Goal: Task Accomplishment & Management: Use online tool/utility

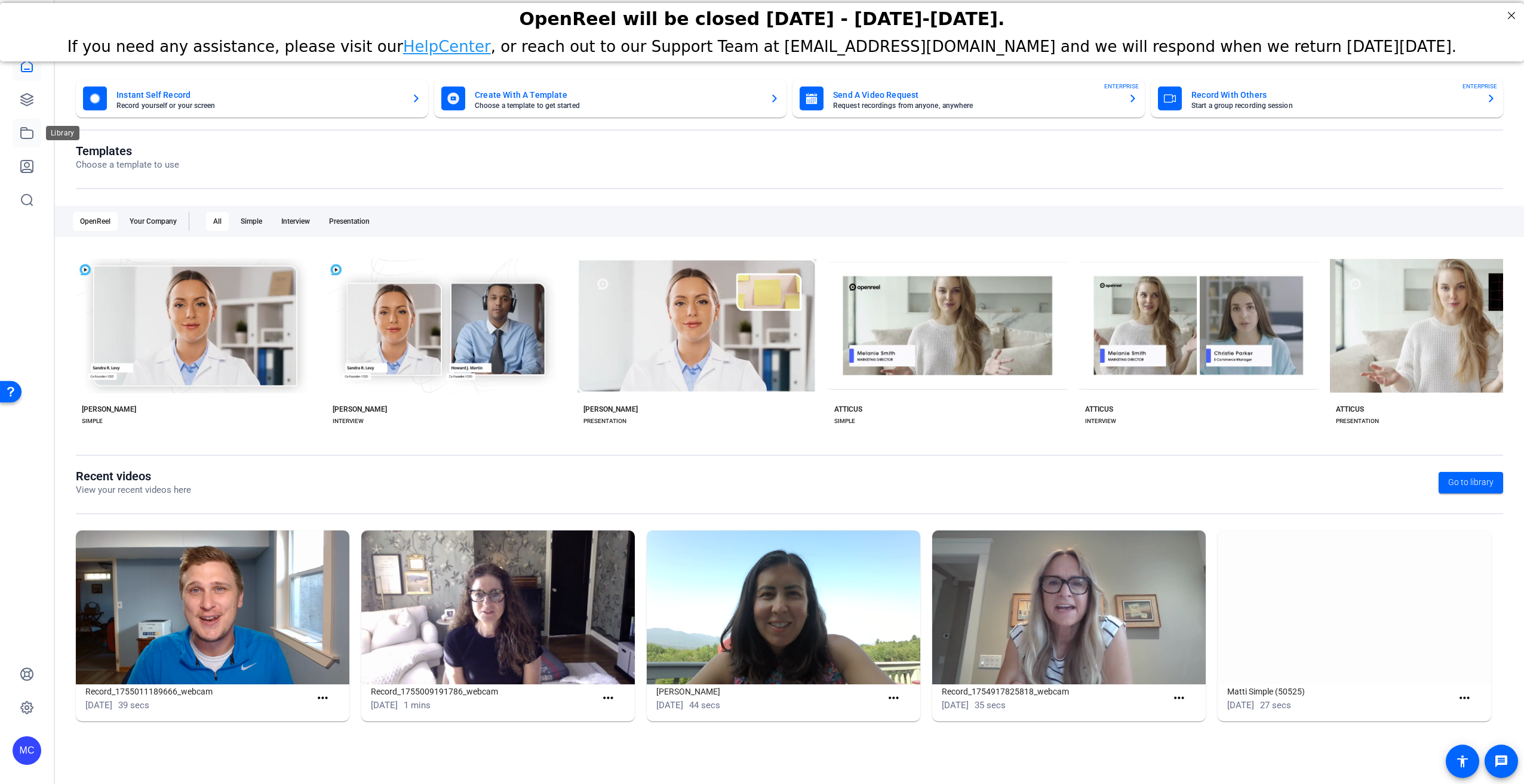
click at [26, 130] on icon at bounding box center [27, 133] width 12 height 11
click at [23, 100] on icon at bounding box center [27, 100] width 12 height 12
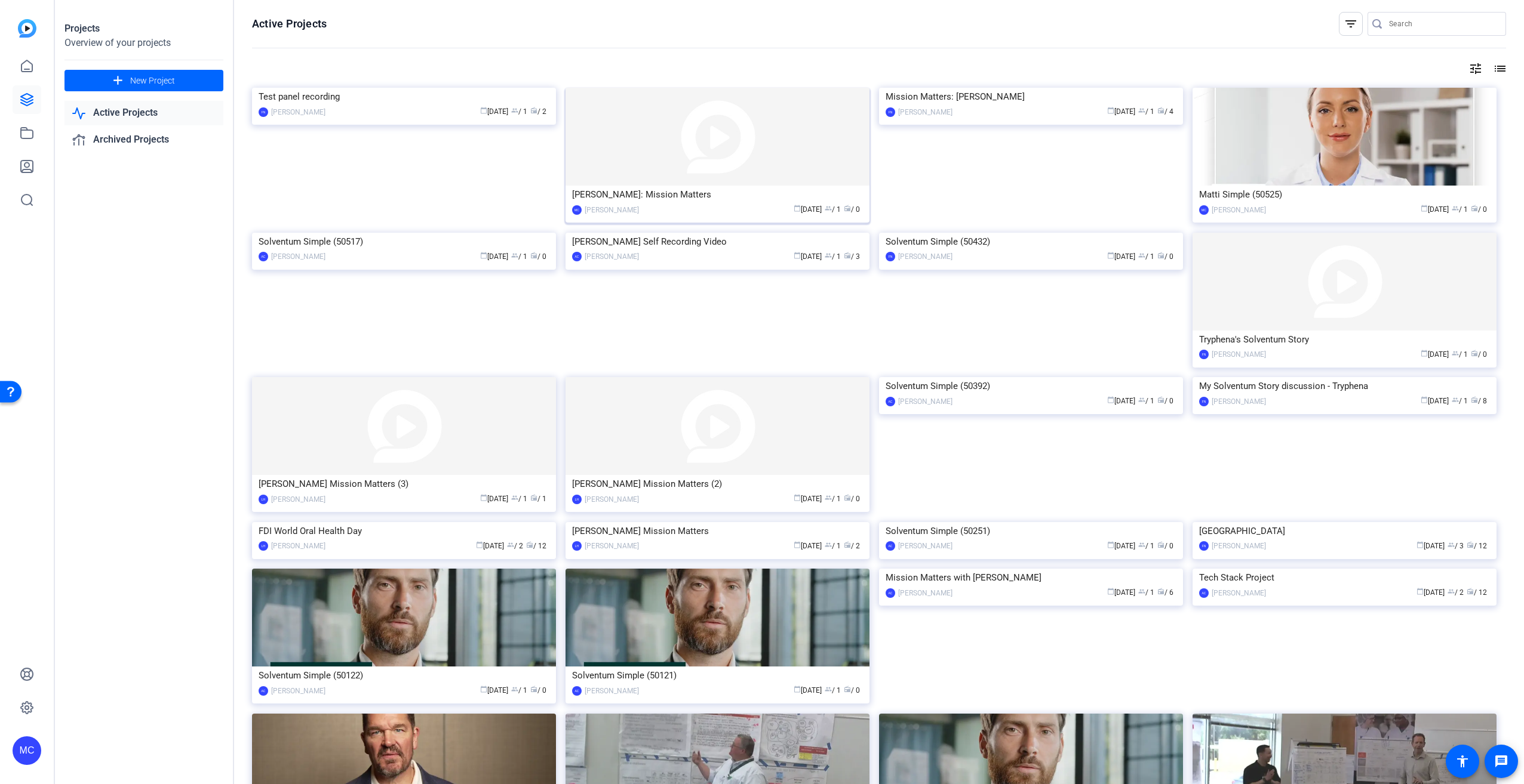
click at [632, 166] on img at bounding box center [717, 137] width 304 height 98
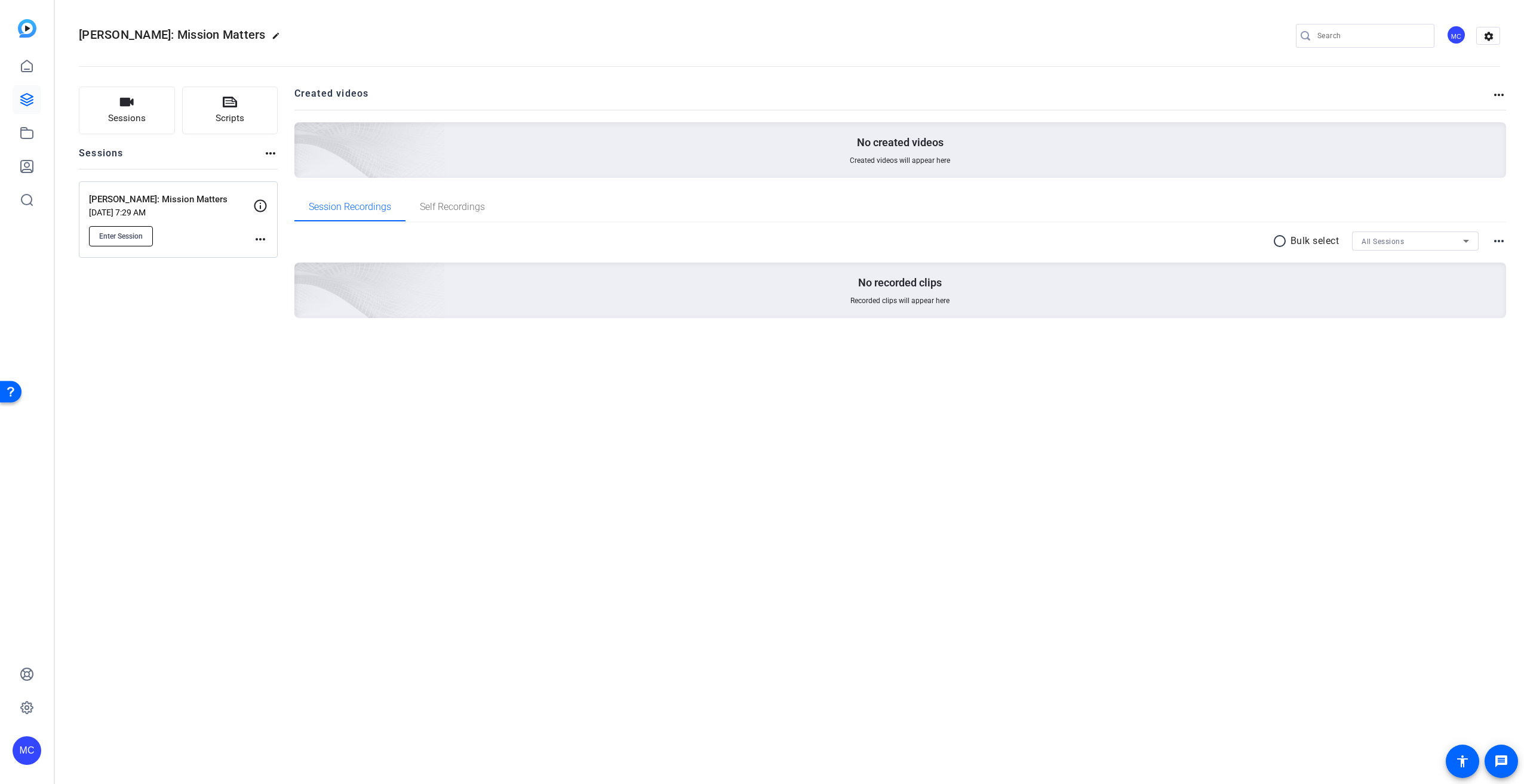
click at [127, 233] on span "Enter Session" at bounding box center [120, 236] width 43 height 10
click at [264, 240] on mat-icon "more_horiz" at bounding box center [260, 240] width 14 height 14
click at [264, 258] on span "Edit Session" at bounding box center [290, 256] width 55 height 14
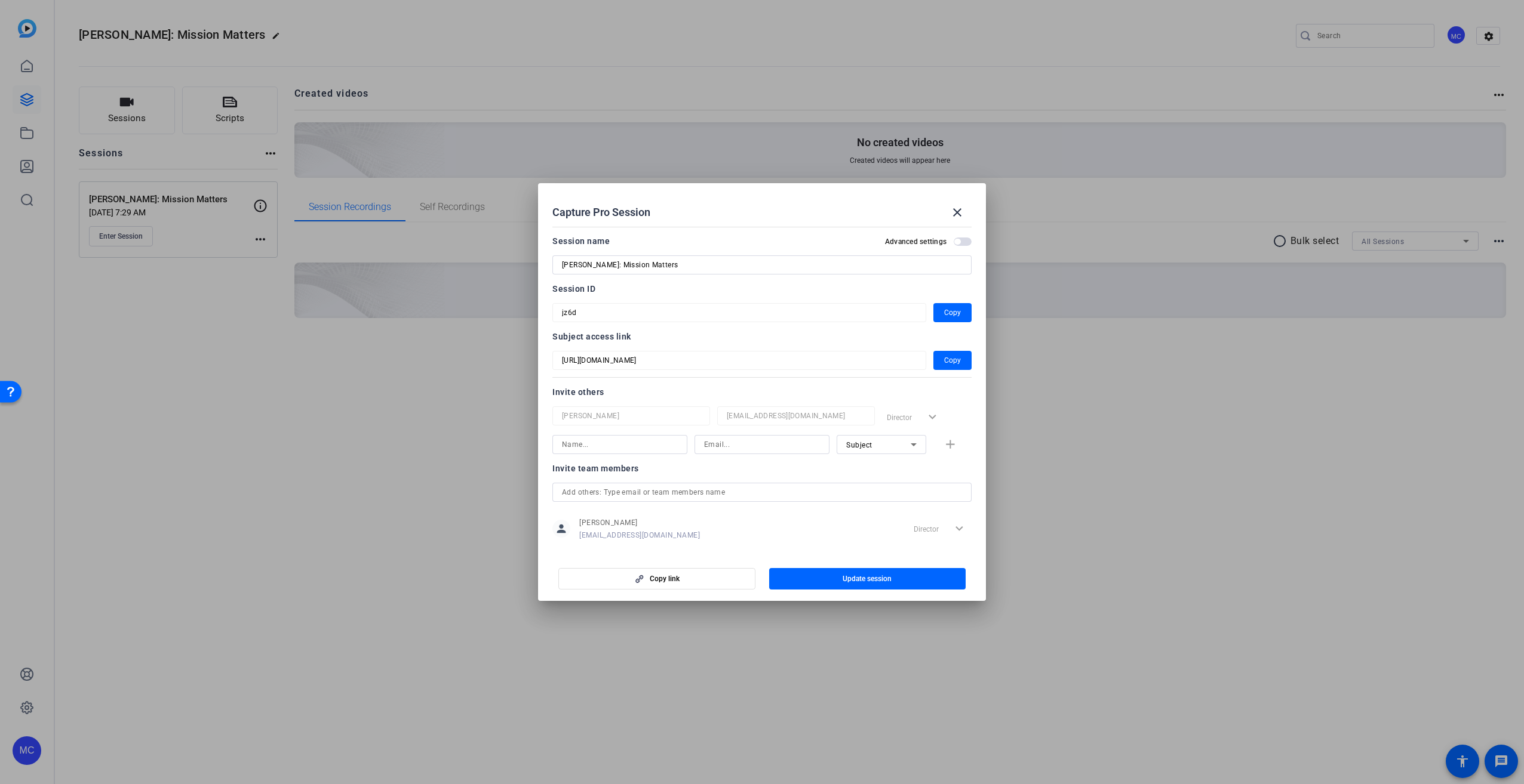
scroll to position [16, 0]
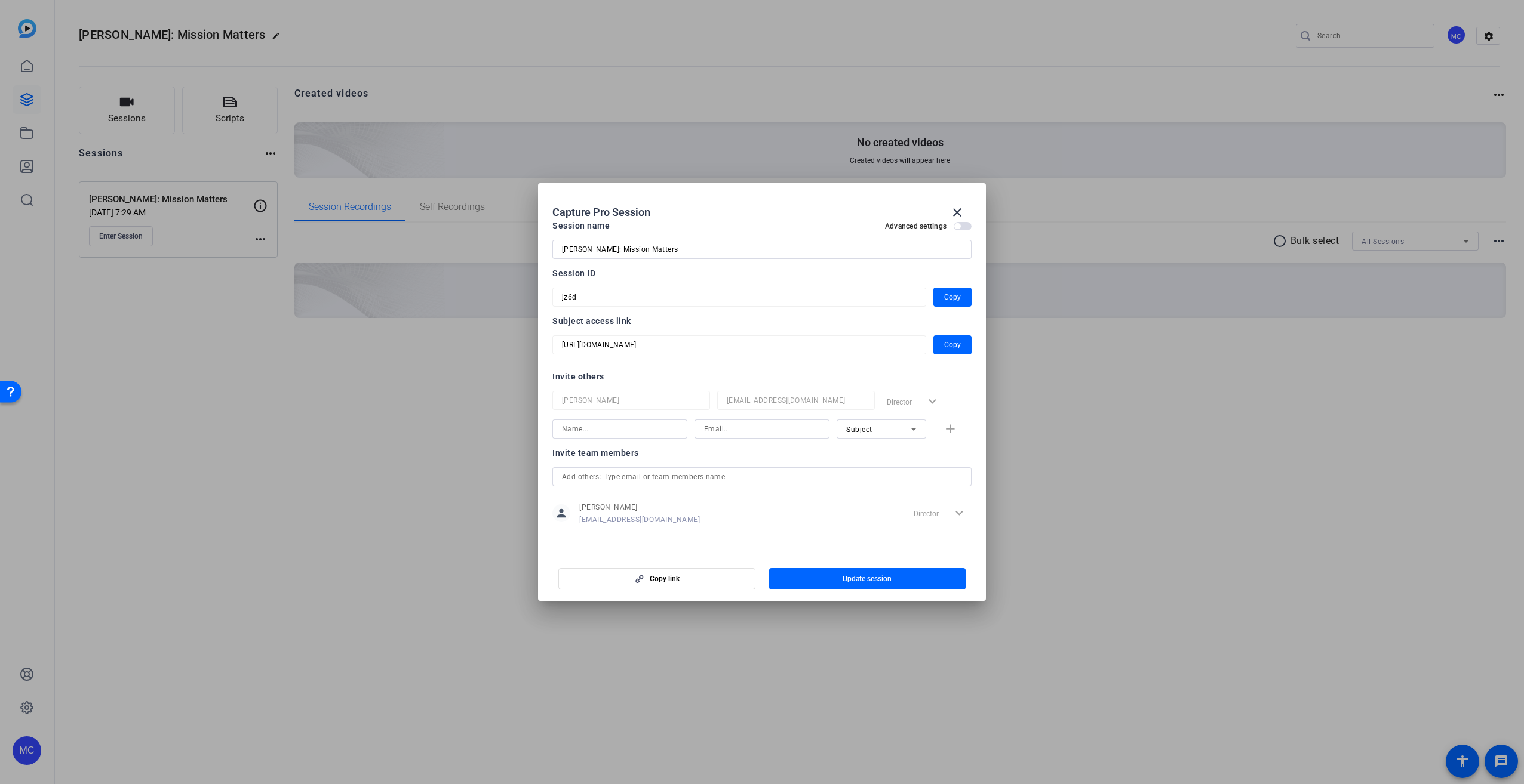
click at [615, 475] on input "text" at bounding box center [762, 477] width 400 height 14
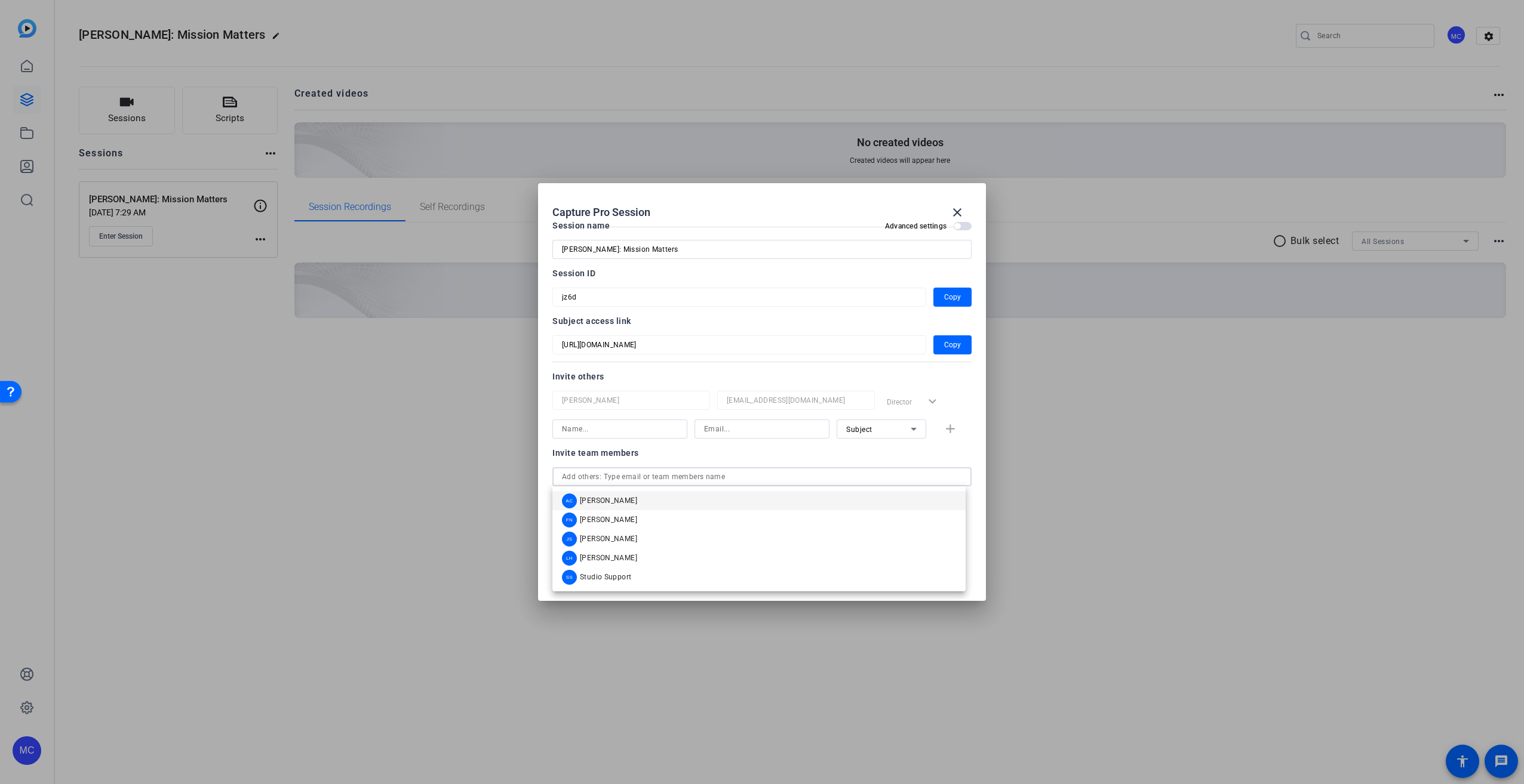
click at [613, 499] on span "Alennah Curran" at bounding box center [608, 500] width 57 height 10
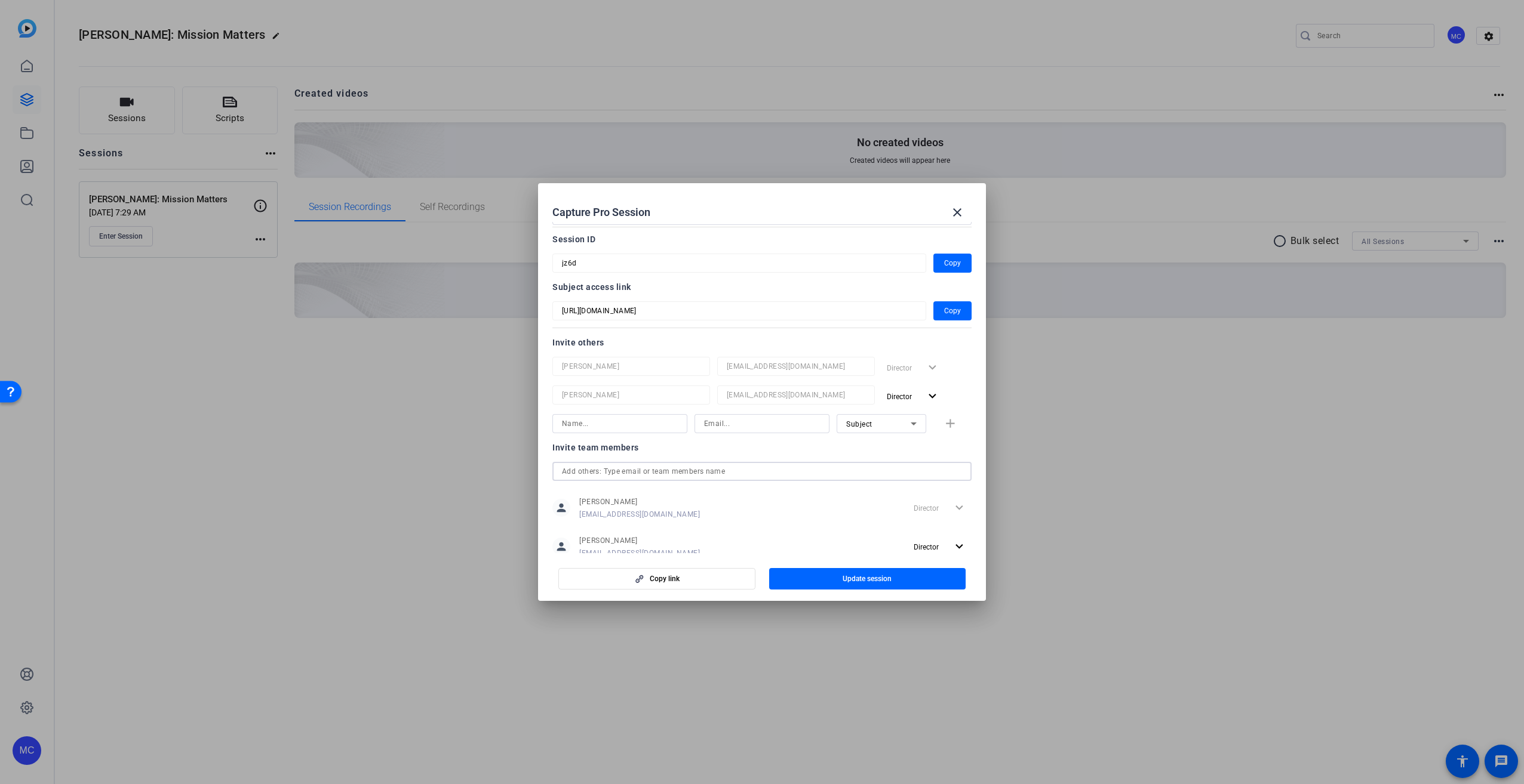
scroll to position [83, 0]
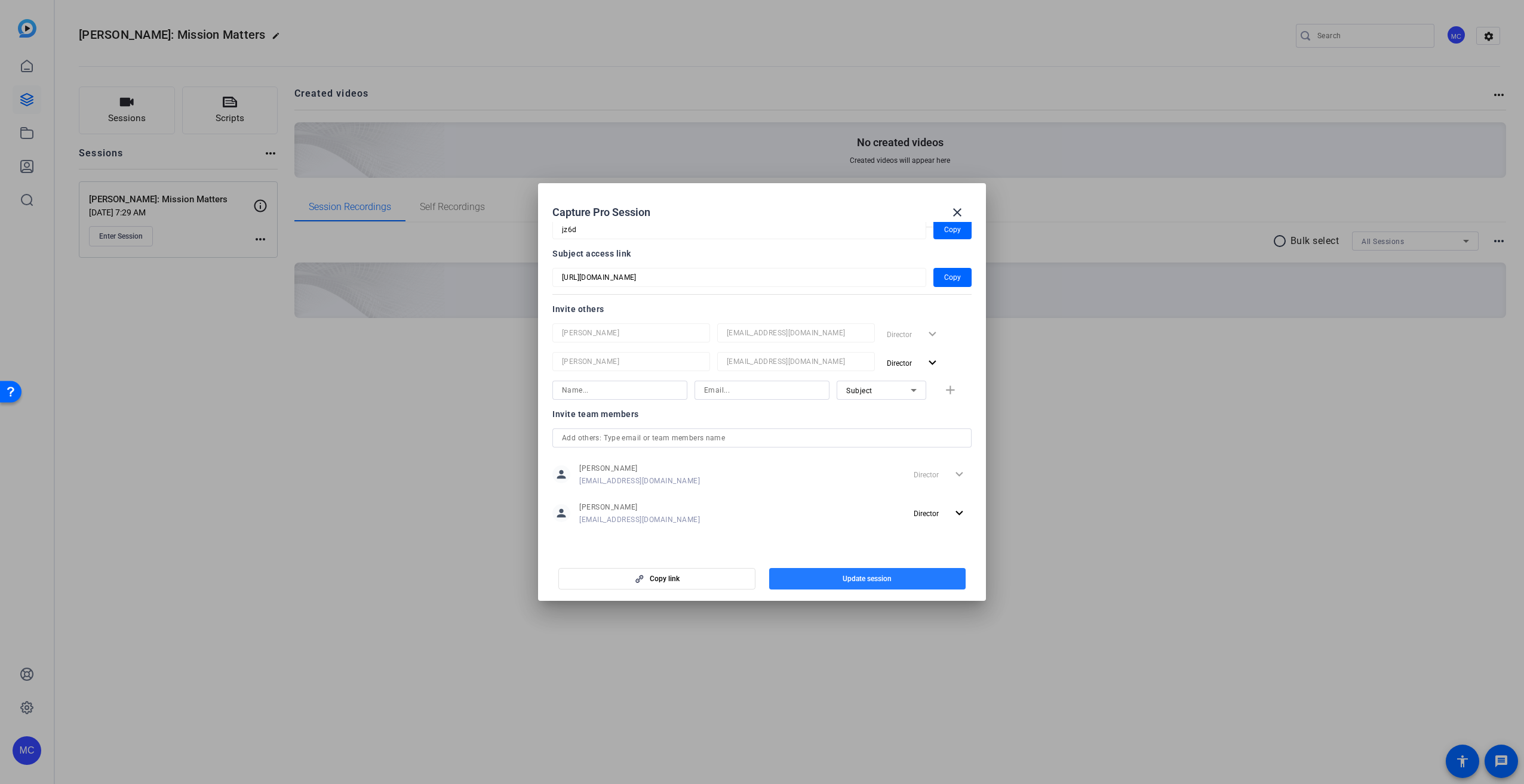
click at [864, 574] on span "Update session" at bounding box center [867, 579] width 49 height 10
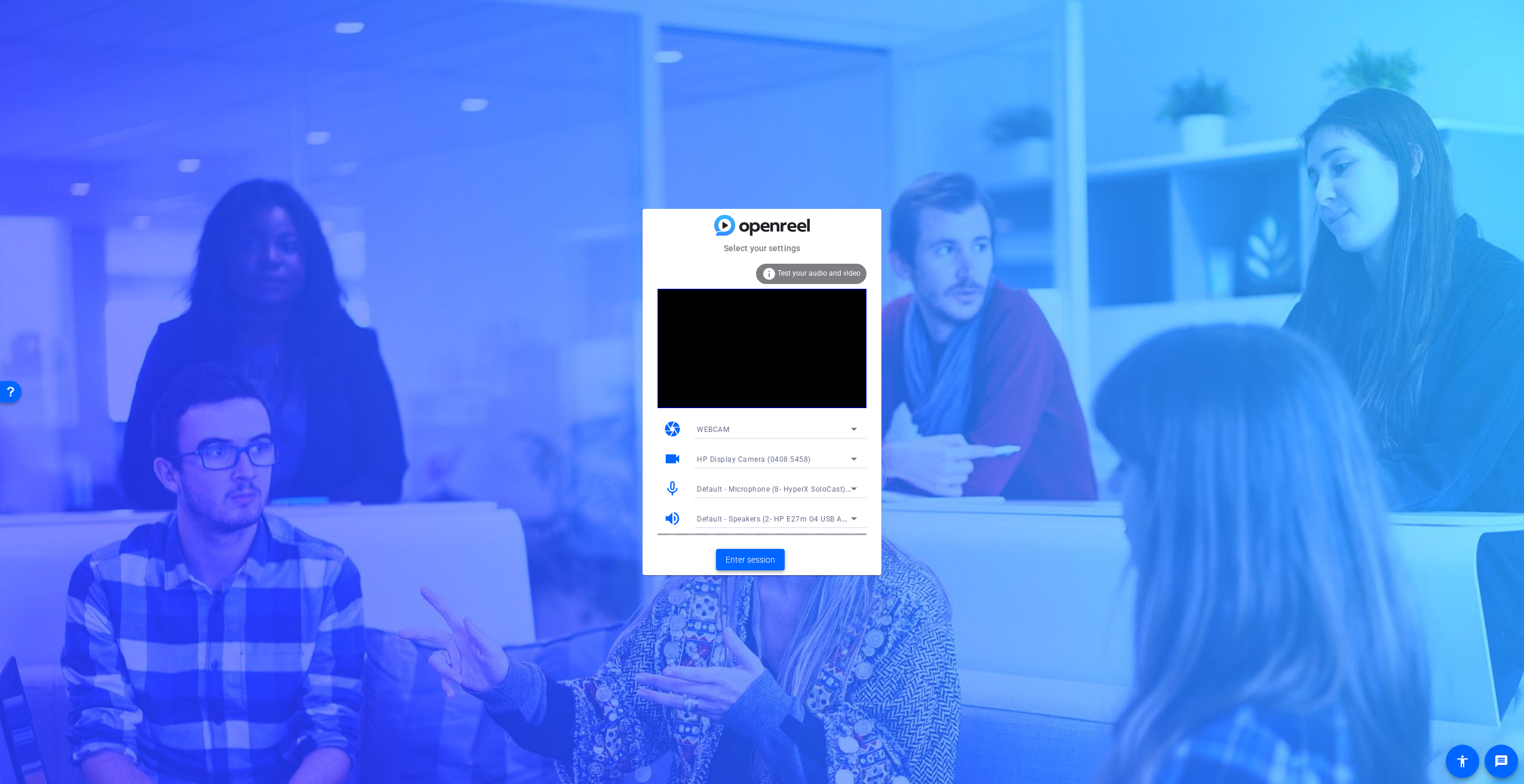
click at [751, 562] on span "Enter session" at bounding box center [750, 560] width 49 height 12
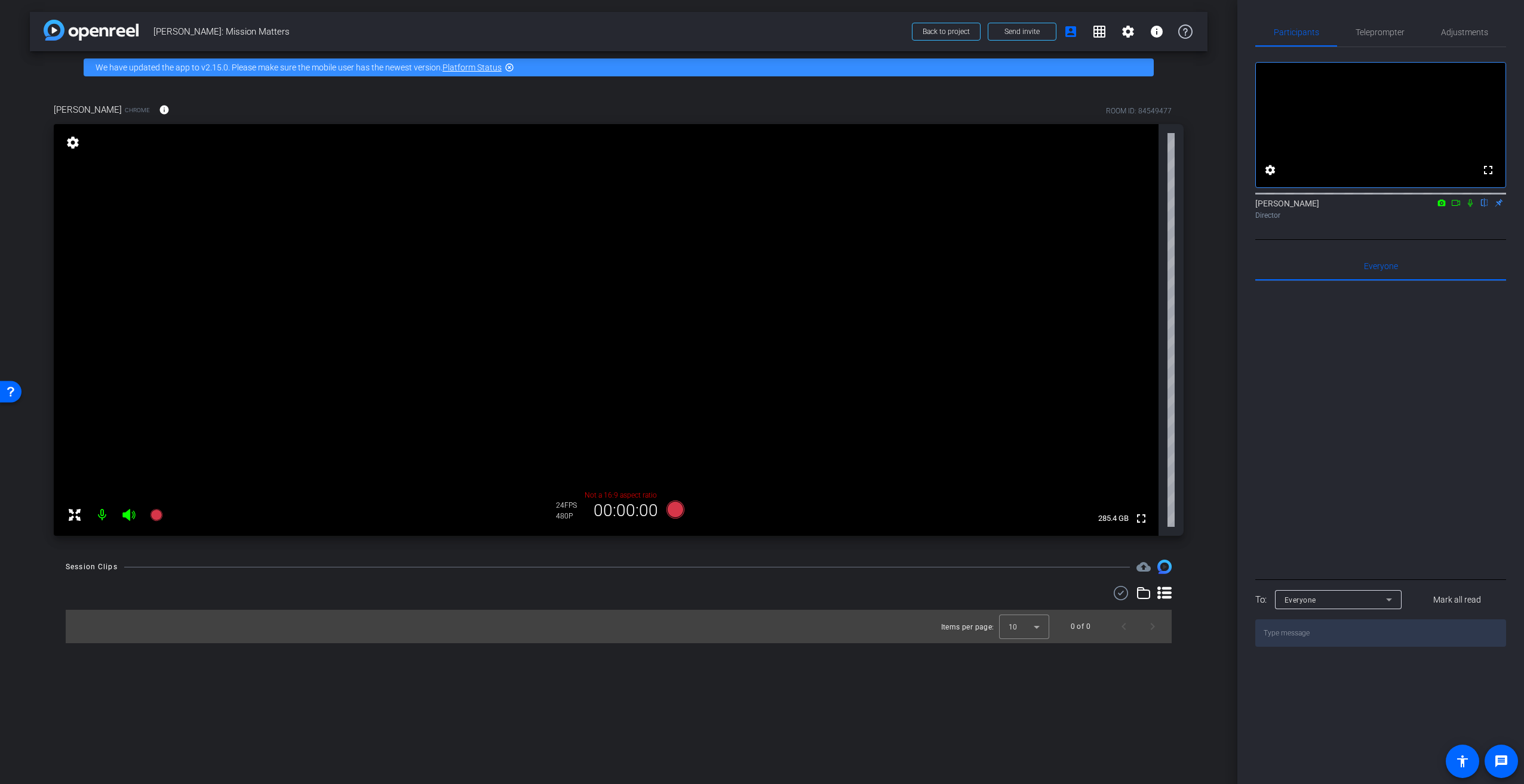
click at [1455, 207] on icon at bounding box center [1455, 203] width 10 height 8
click at [672, 510] on icon at bounding box center [675, 509] width 18 height 18
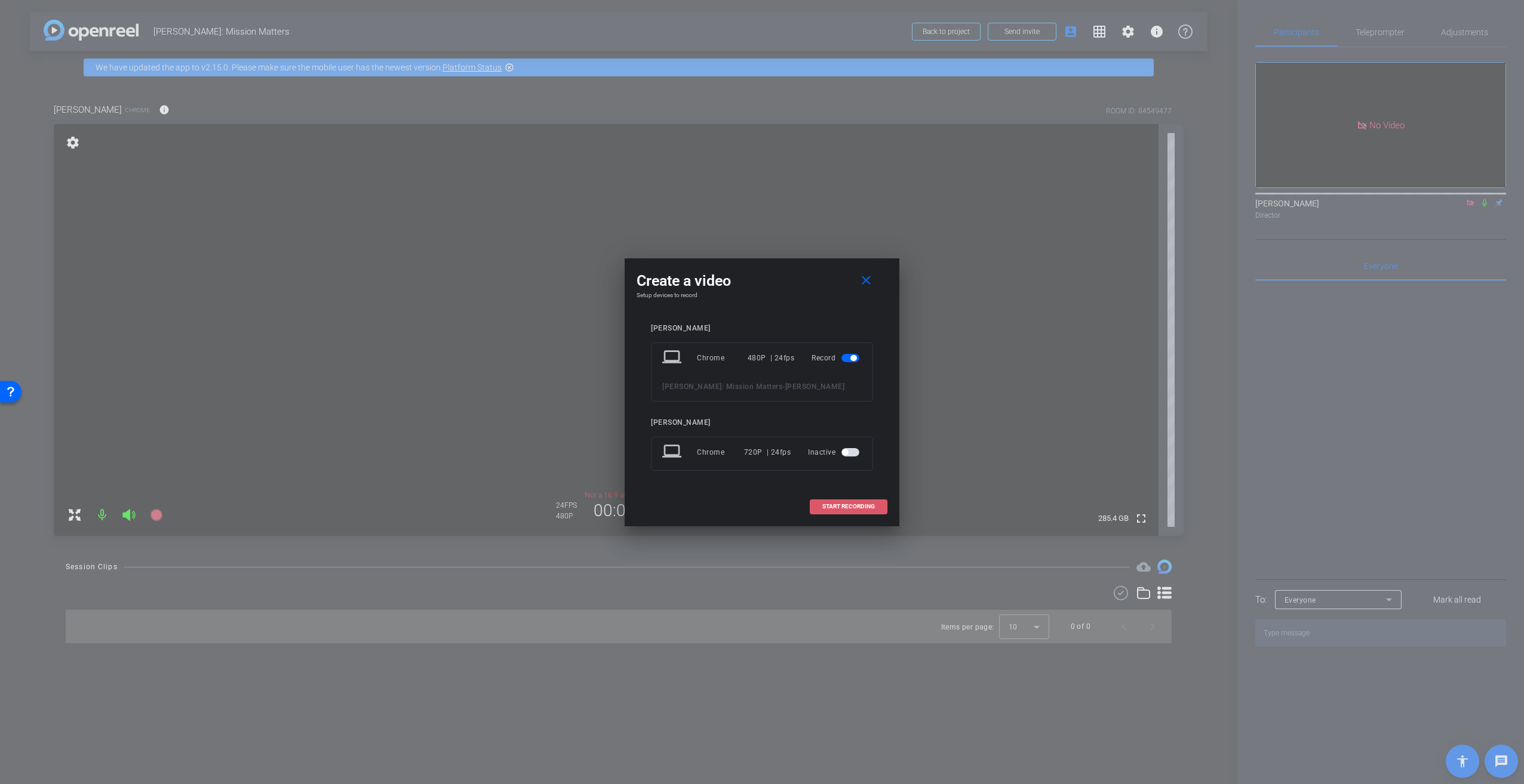
click at [835, 511] on span at bounding box center [848, 507] width 77 height 29
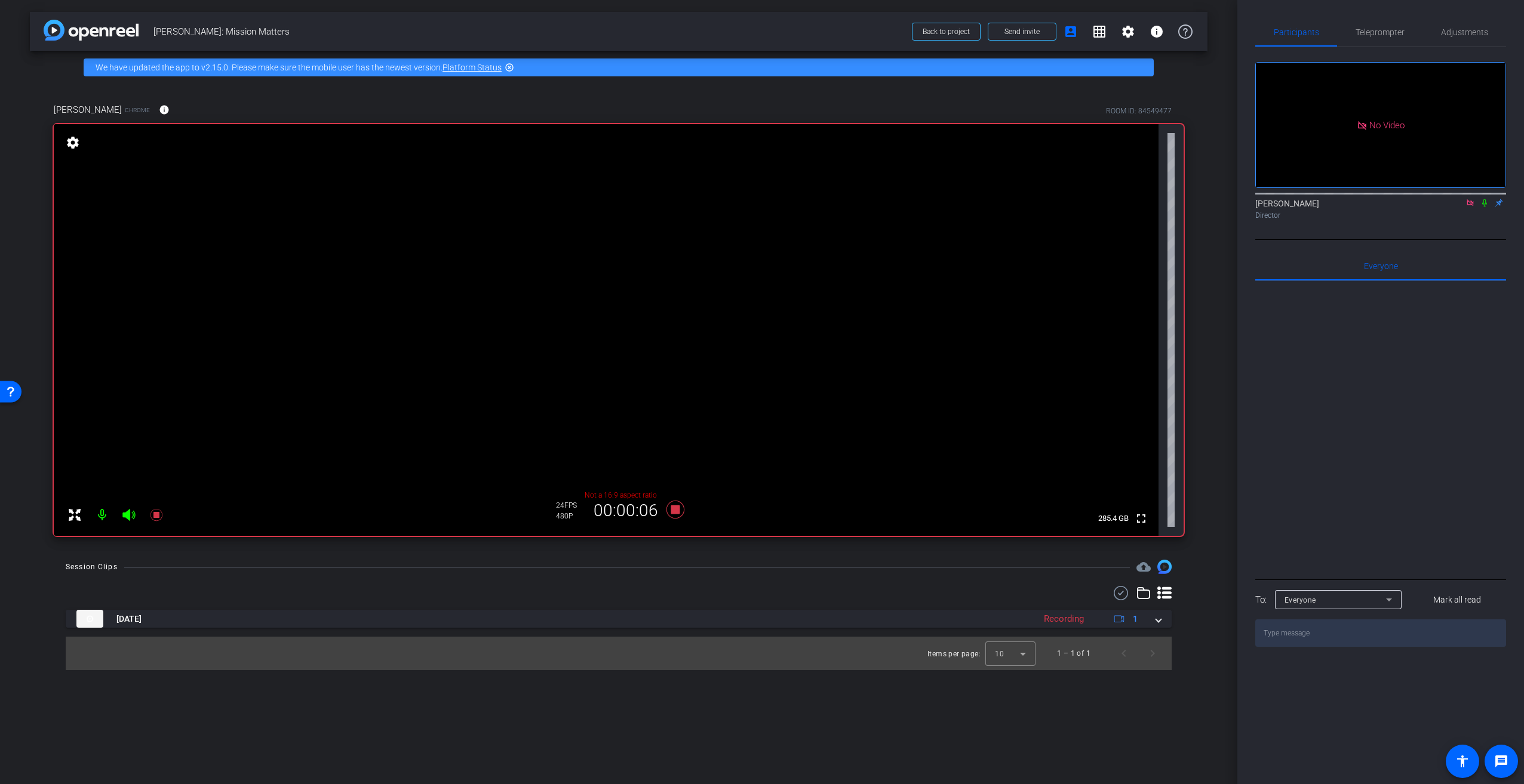
click at [1483, 207] on icon at bounding box center [1483, 203] width 4 height 8
click at [673, 509] on icon at bounding box center [675, 509] width 18 height 18
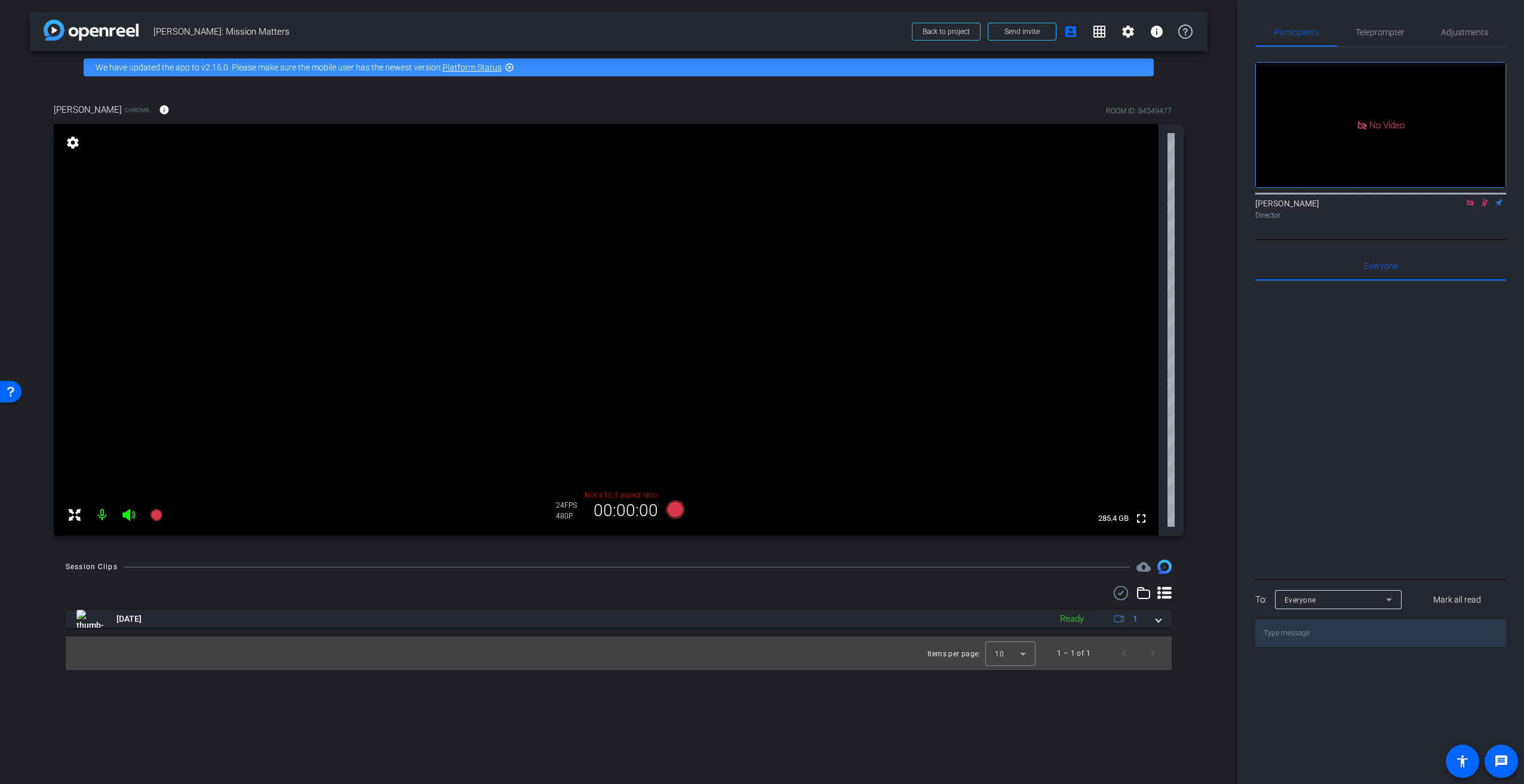
click at [1483, 207] on icon at bounding box center [1484, 203] width 10 height 8
click at [675, 513] on icon at bounding box center [675, 509] width 18 height 18
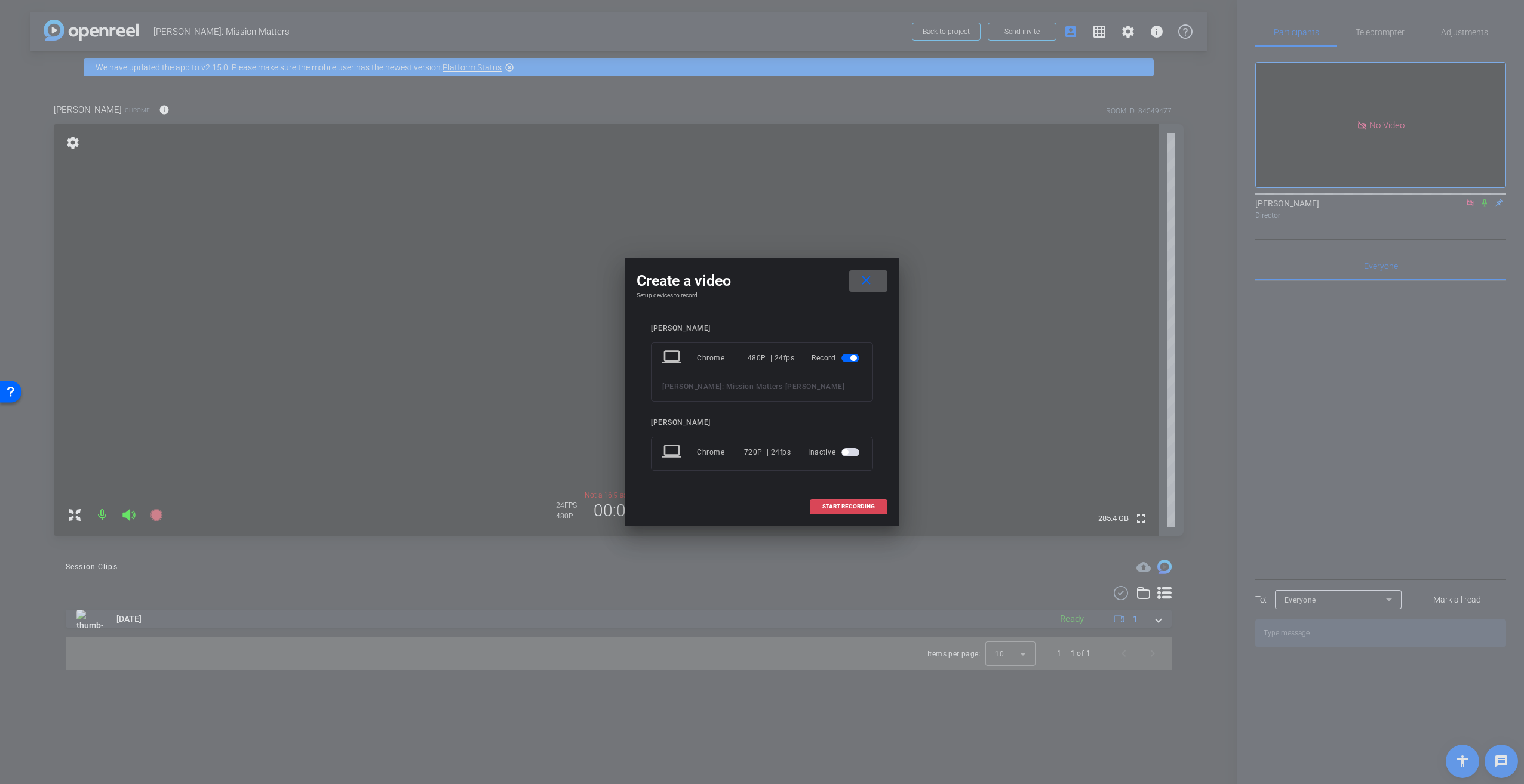
click at [829, 501] on span at bounding box center [848, 507] width 77 height 29
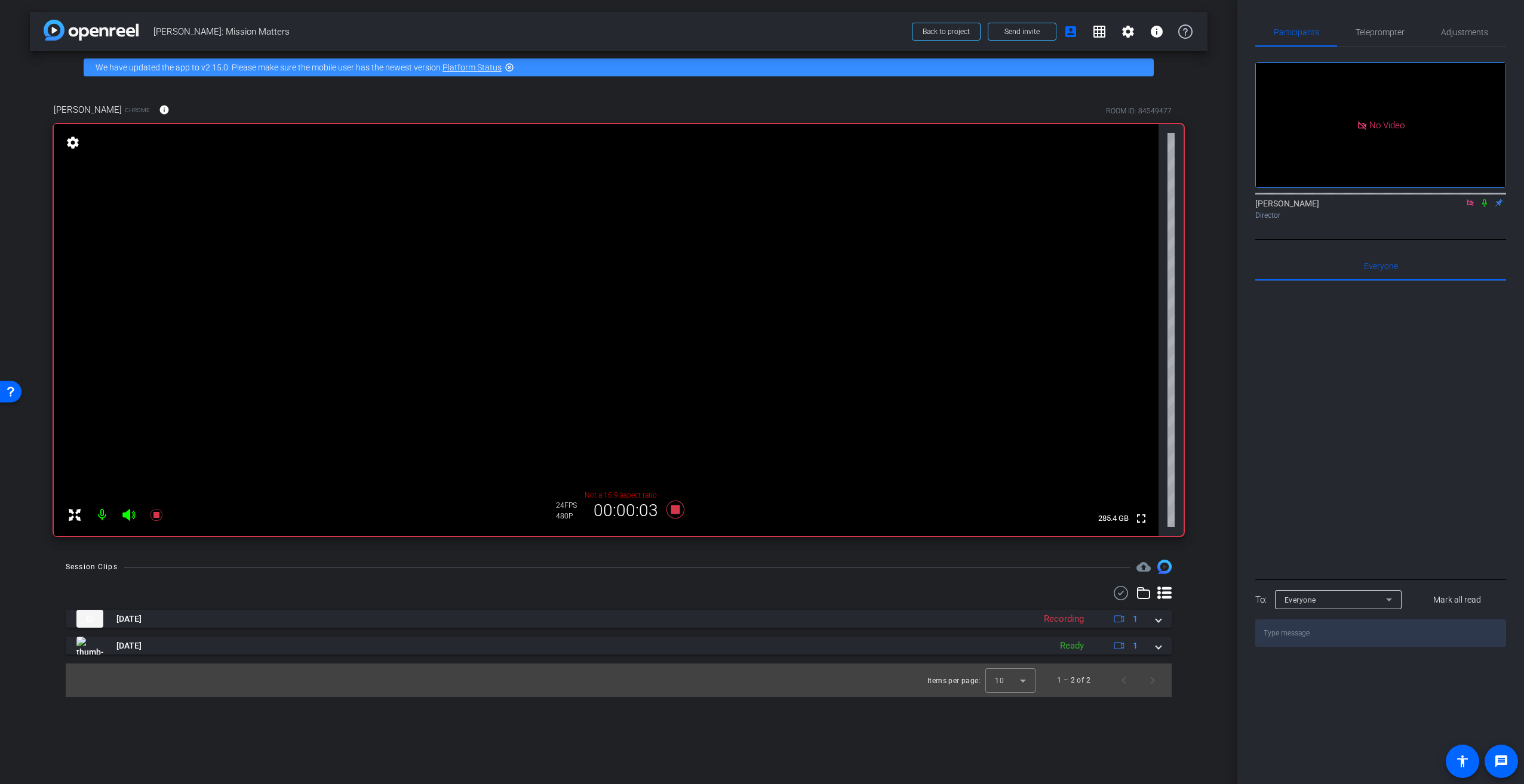
click at [1484, 207] on icon at bounding box center [1484, 203] width 10 height 8
click at [676, 508] on icon at bounding box center [675, 509] width 18 height 18
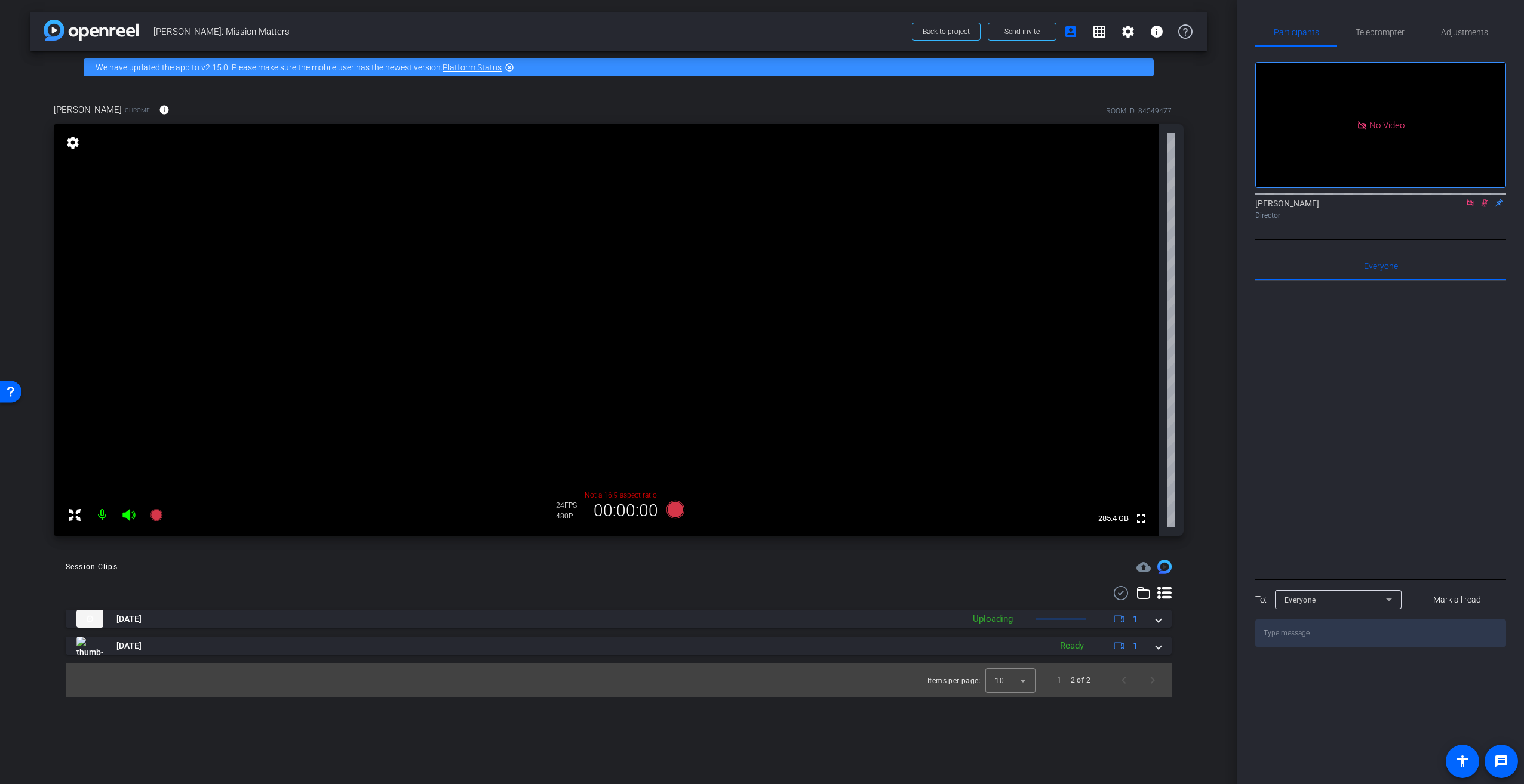
click at [1485, 207] on icon at bounding box center [1484, 203] width 6 height 8
click at [674, 513] on icon at bounding box center [675, 509] width 18 height 18
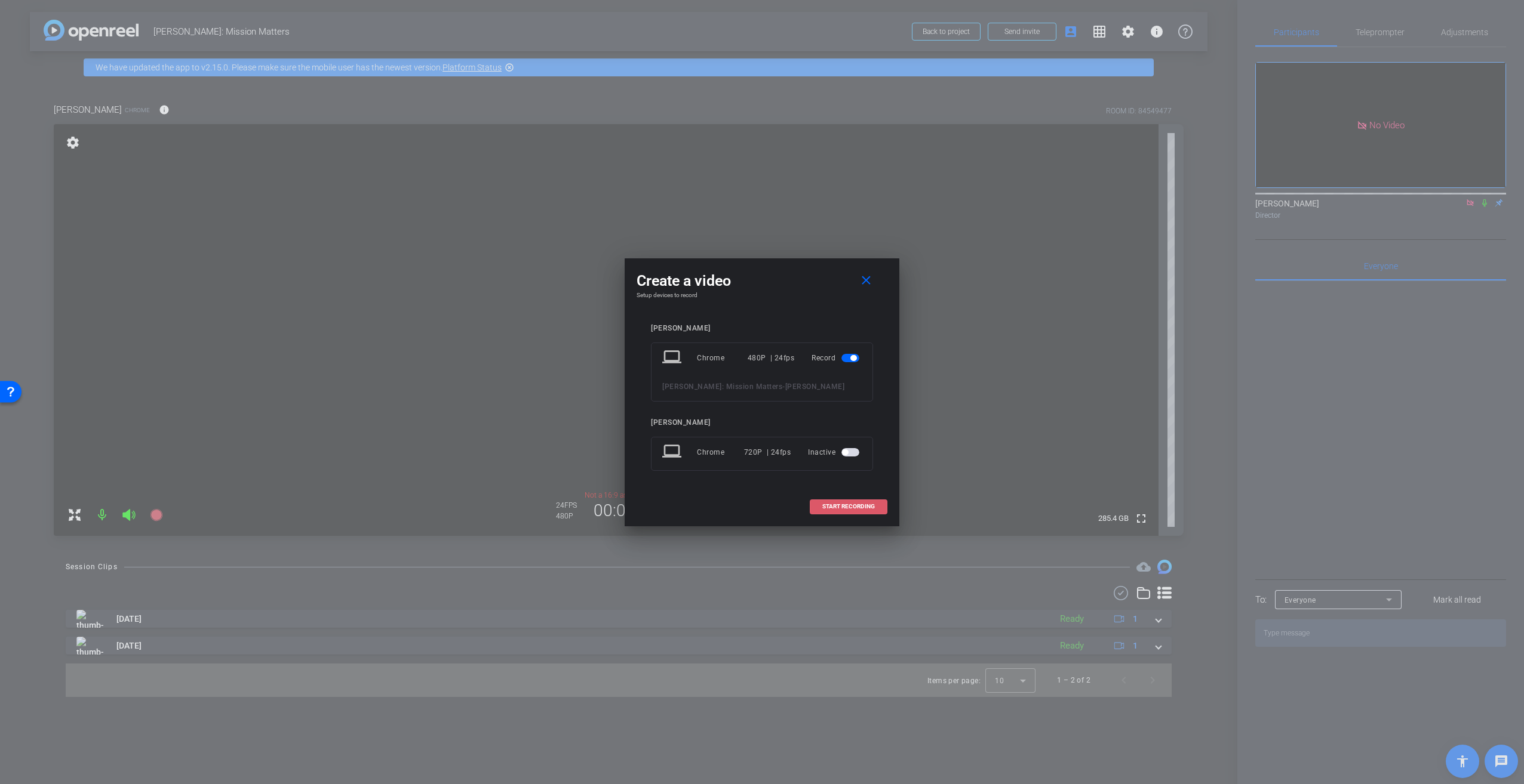
click at [836, 508] on span "START RECORDING" at bounding box center [849, 507] width 53 height 6
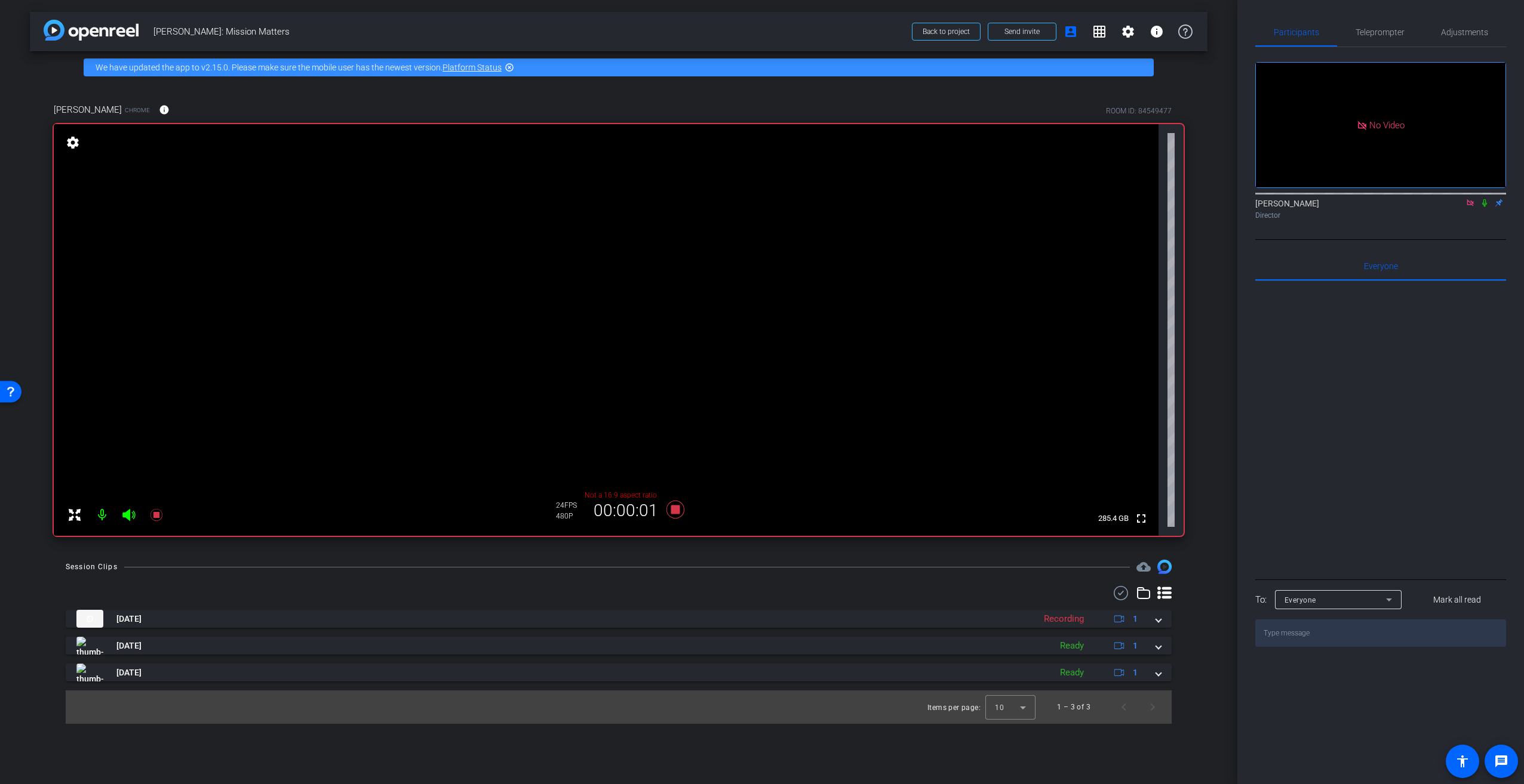
click at [1483, 207] on icon at bounding box center [1483, 203] width 4 height 8
click at [676, 512] on icon at bounding box center [675, 509] width 18 height 18
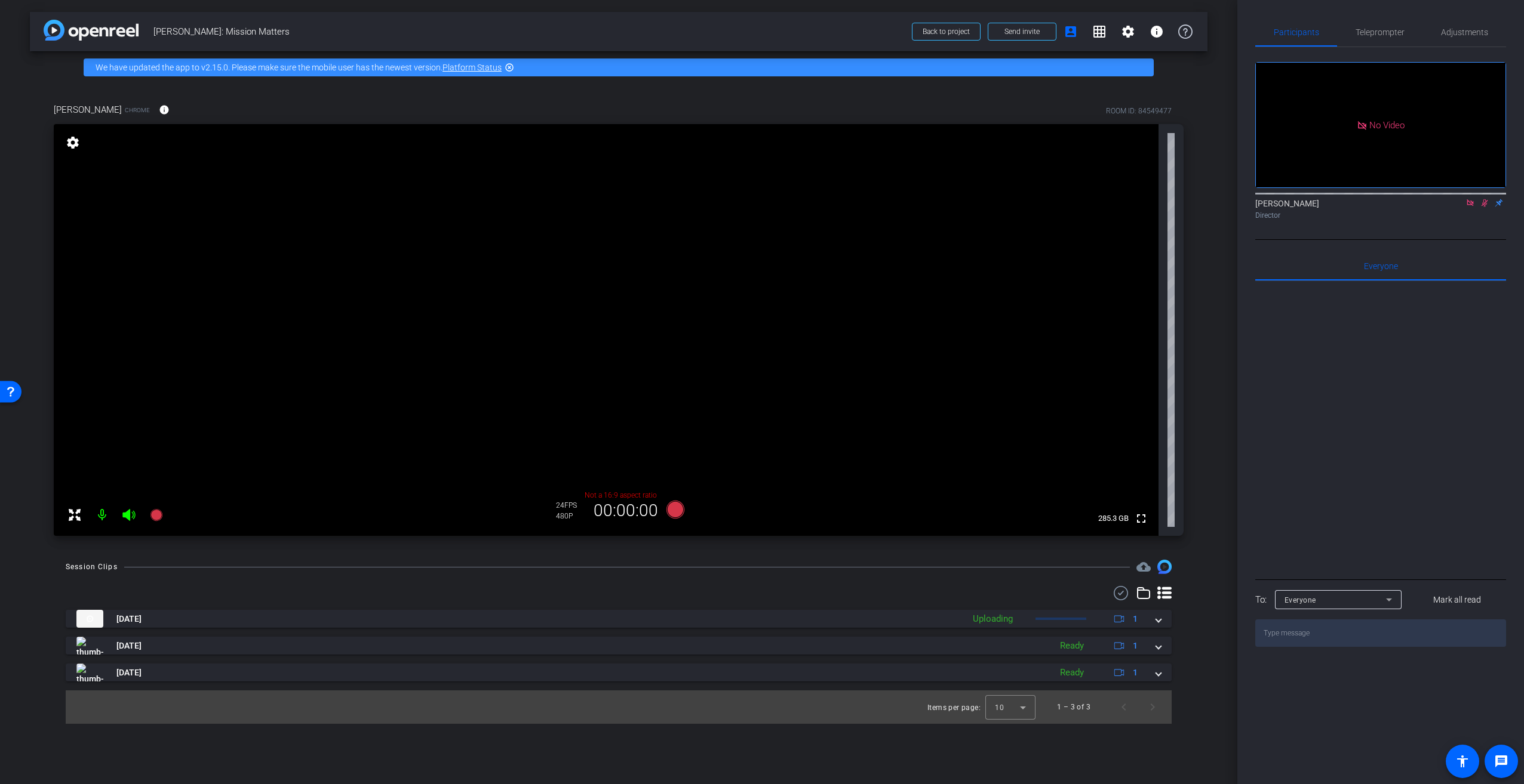
click at [1487, 207] on icon at bounding box center [1484, 203] width 6 height 8
click at [677, 508] on icon at bounding box center [675, 509] width 18 height 18
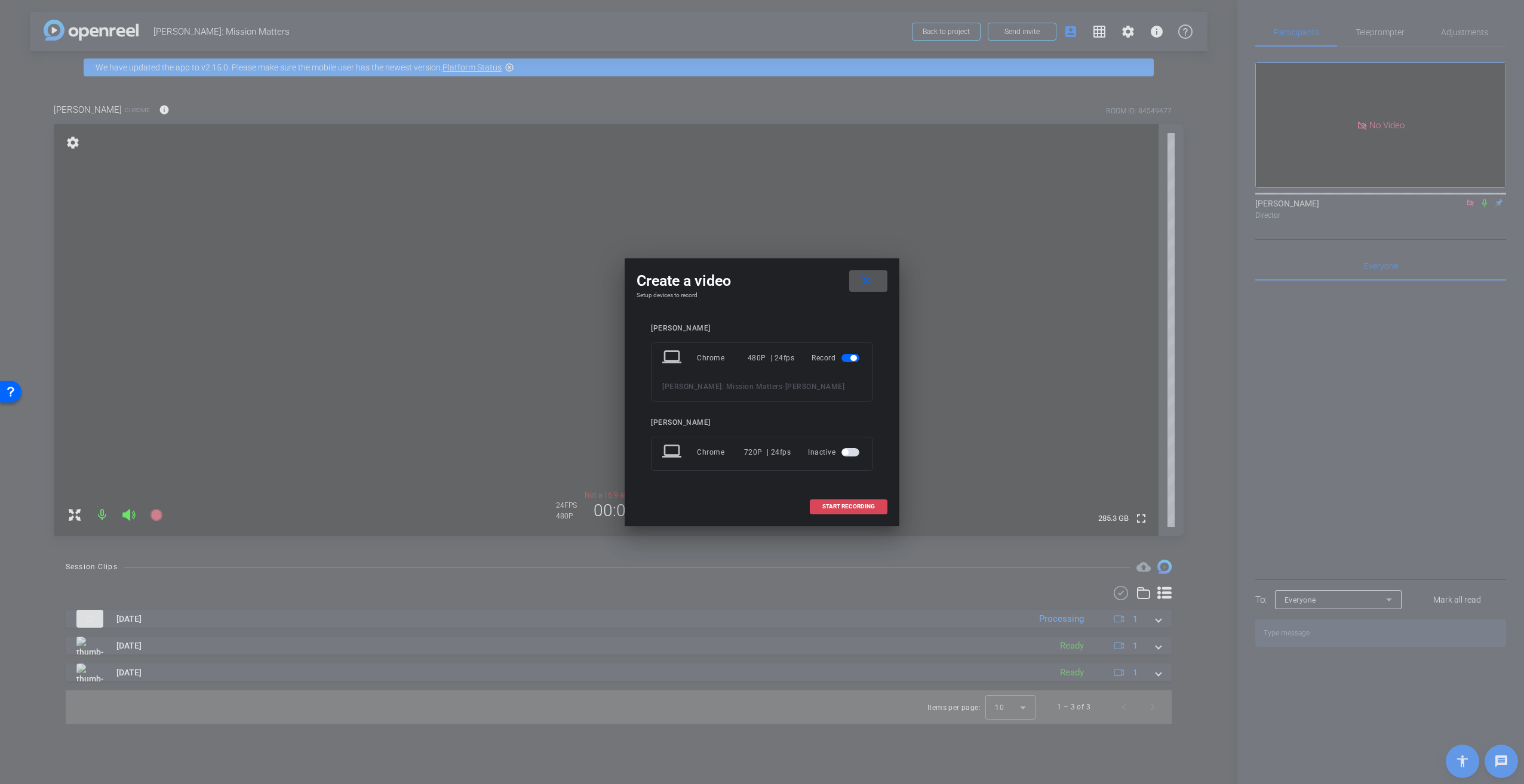
click at [844, 506] on span "START RECORDING" at bounding box center [849, 507] width 53 height 6
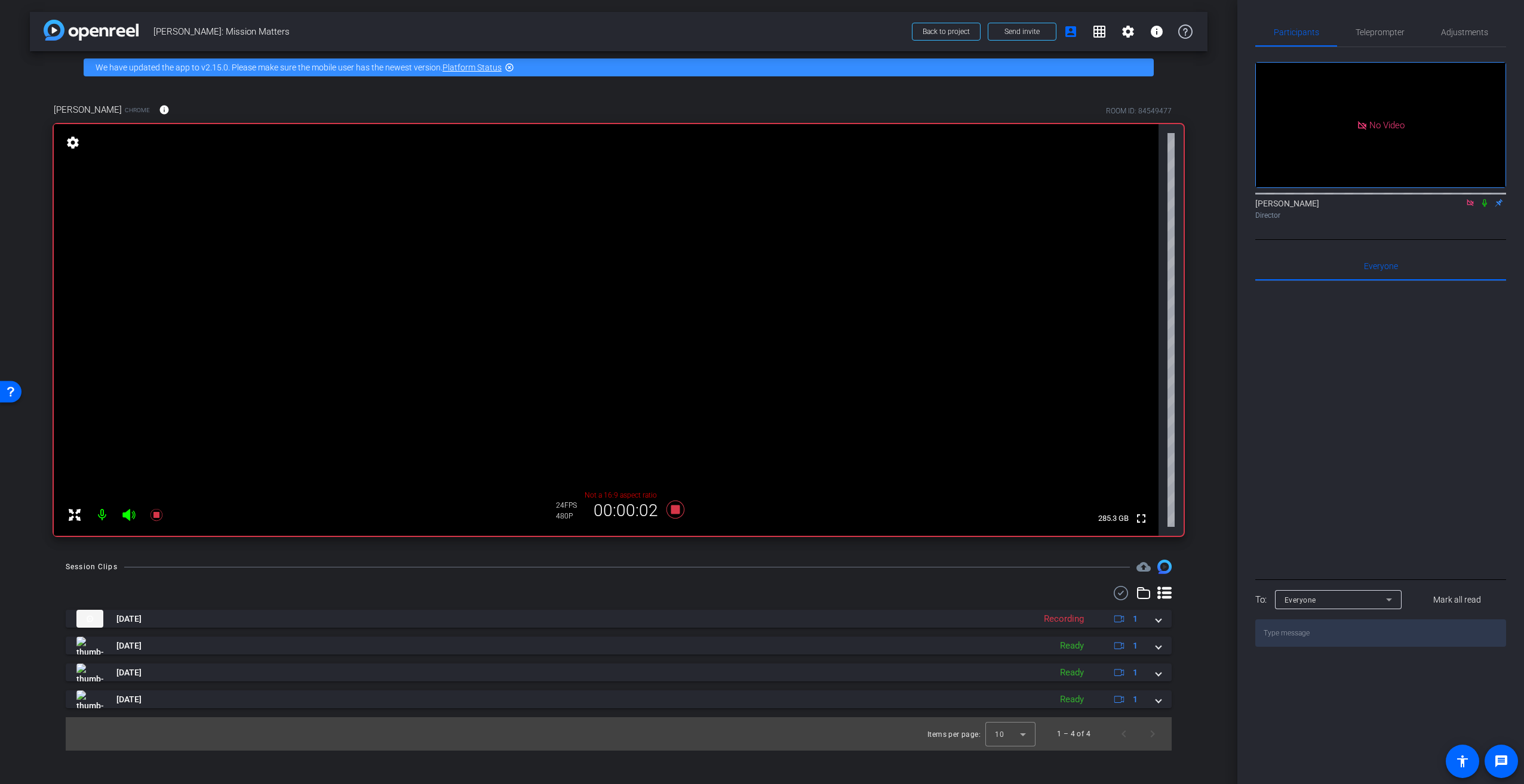
click at [1485, 207] on icon at bounding box center [1483, 203] width 4 height 8
click at [1483, 207] on icon at bounding box center [1484, 203] width 6 height 8
click at [674, 512] on icon at bounding box center [675, 509] width 18 height 18
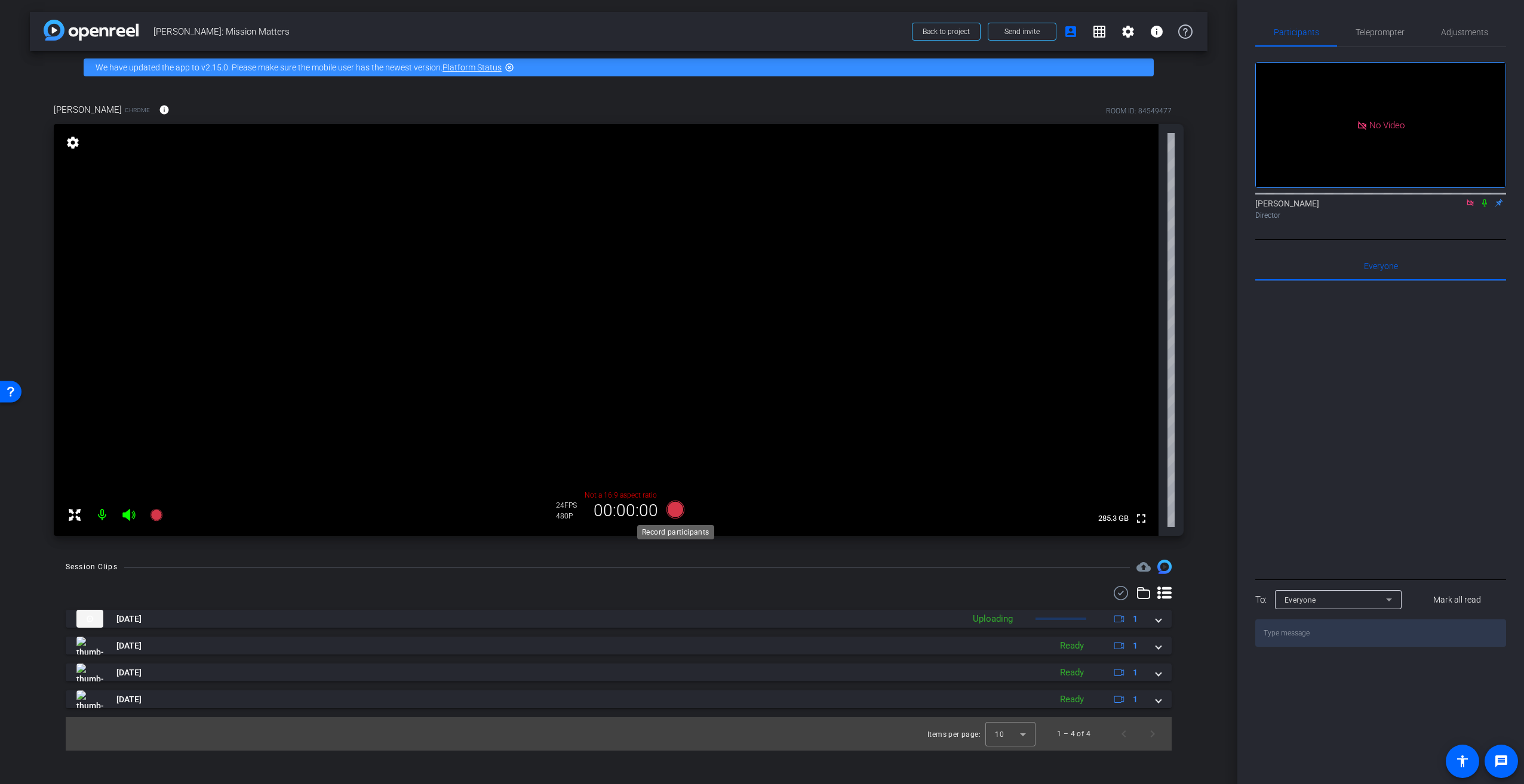
click at [673, 509] on icon at bounding box center [675, 509] width 18 height 18
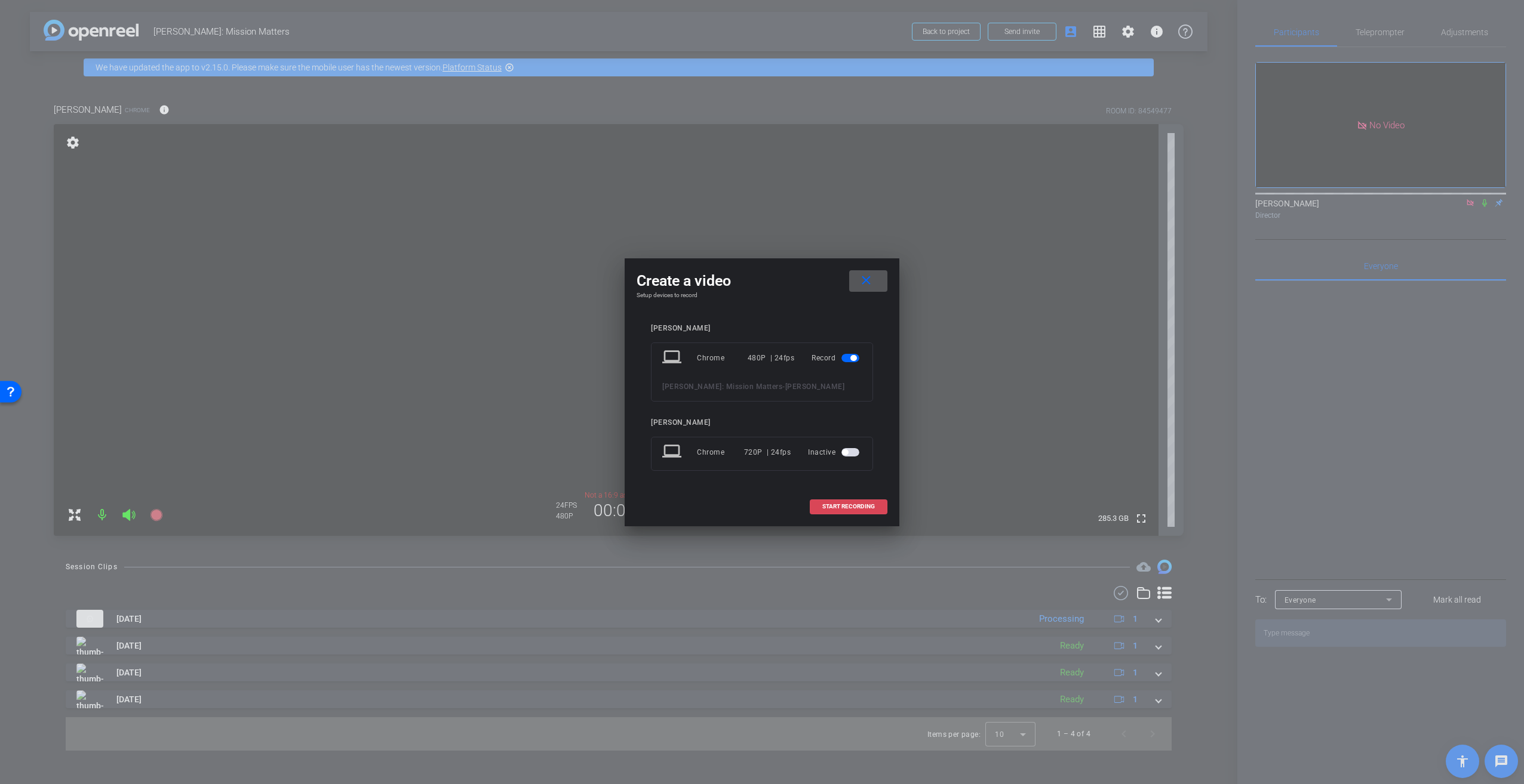
click at [864, 506] on span "START RECORDING" at bounding box center [849, 507] width 53 height 6
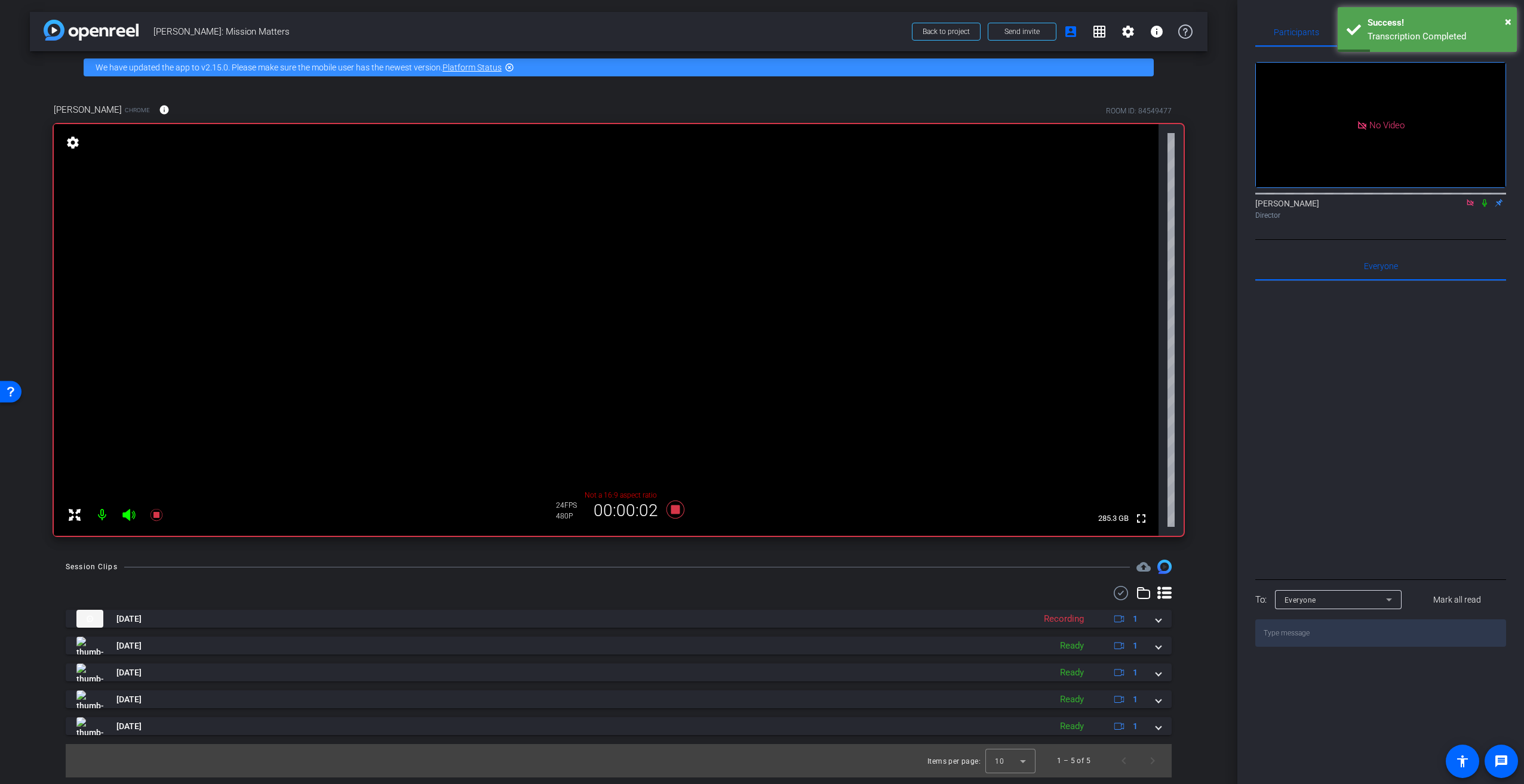
click at [1487, 207] on icon at bounding box center [1484, 203] width 10 height 8
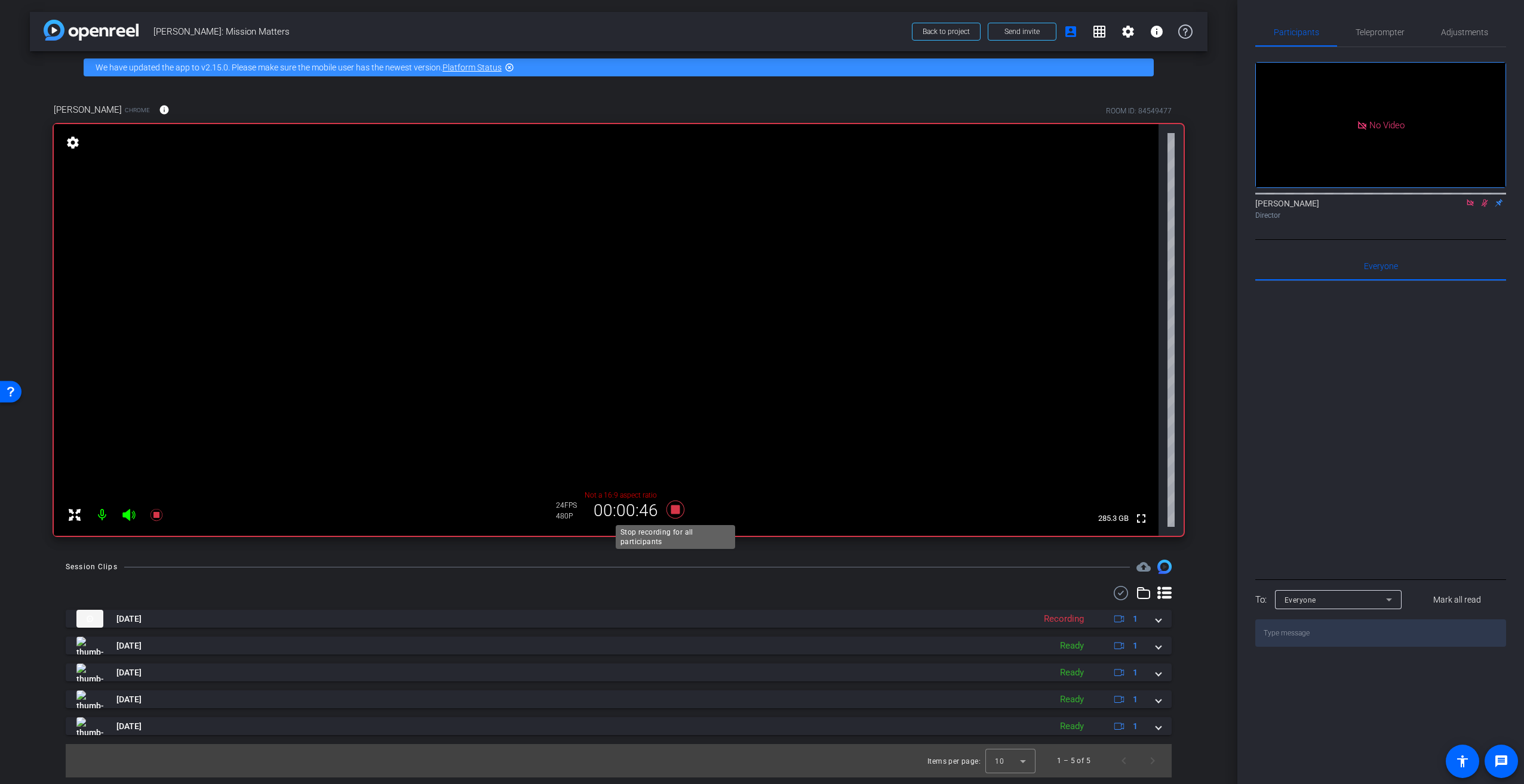
click at [675, 508] on icon at bounding box center [675, 509] width 18 height 18
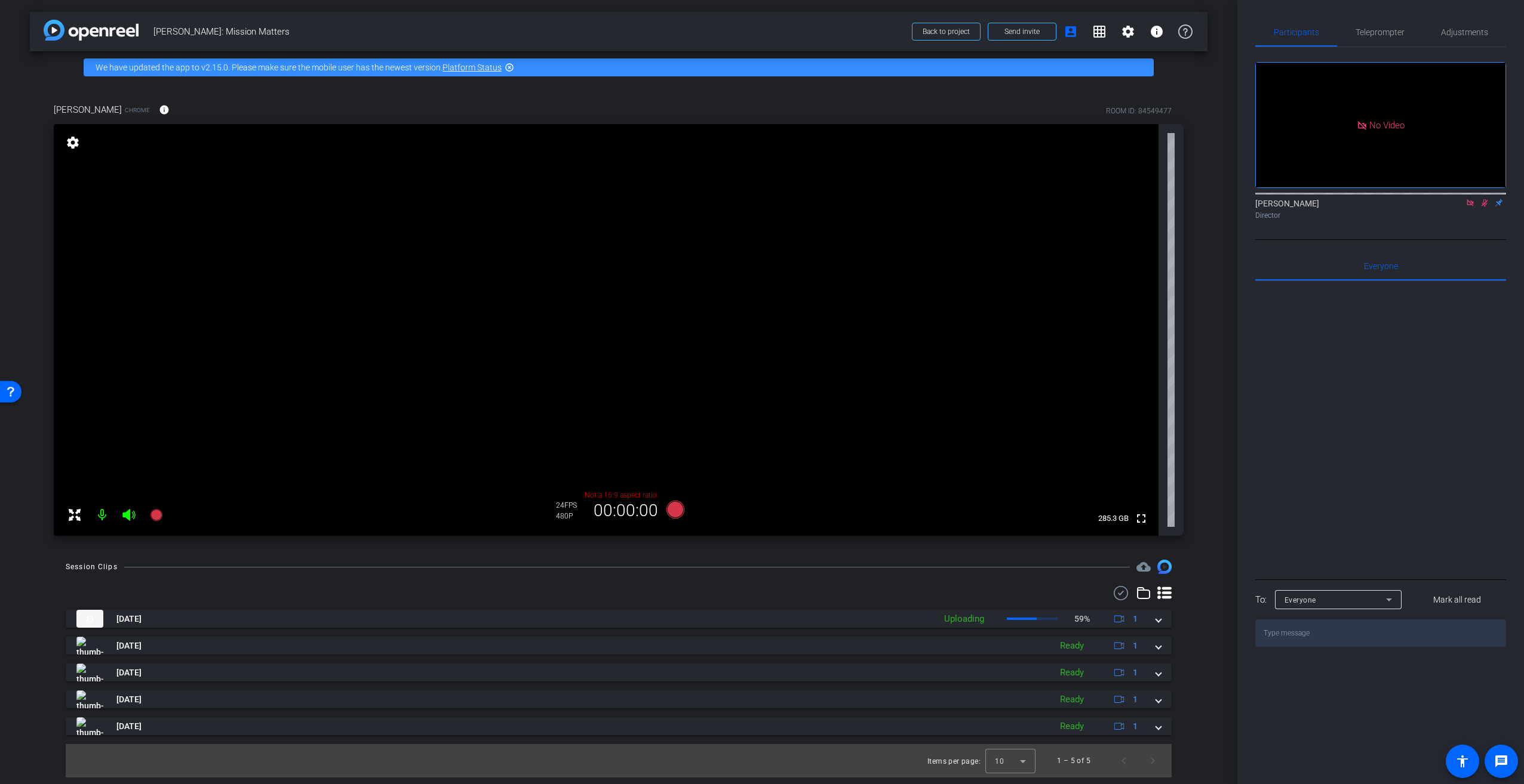
click at [1483, 207] on icon at bounding box center [1484, 203] width 10 height 8
click at [677, 507] on icon at bounding box center [675, 509] width 18 height 18
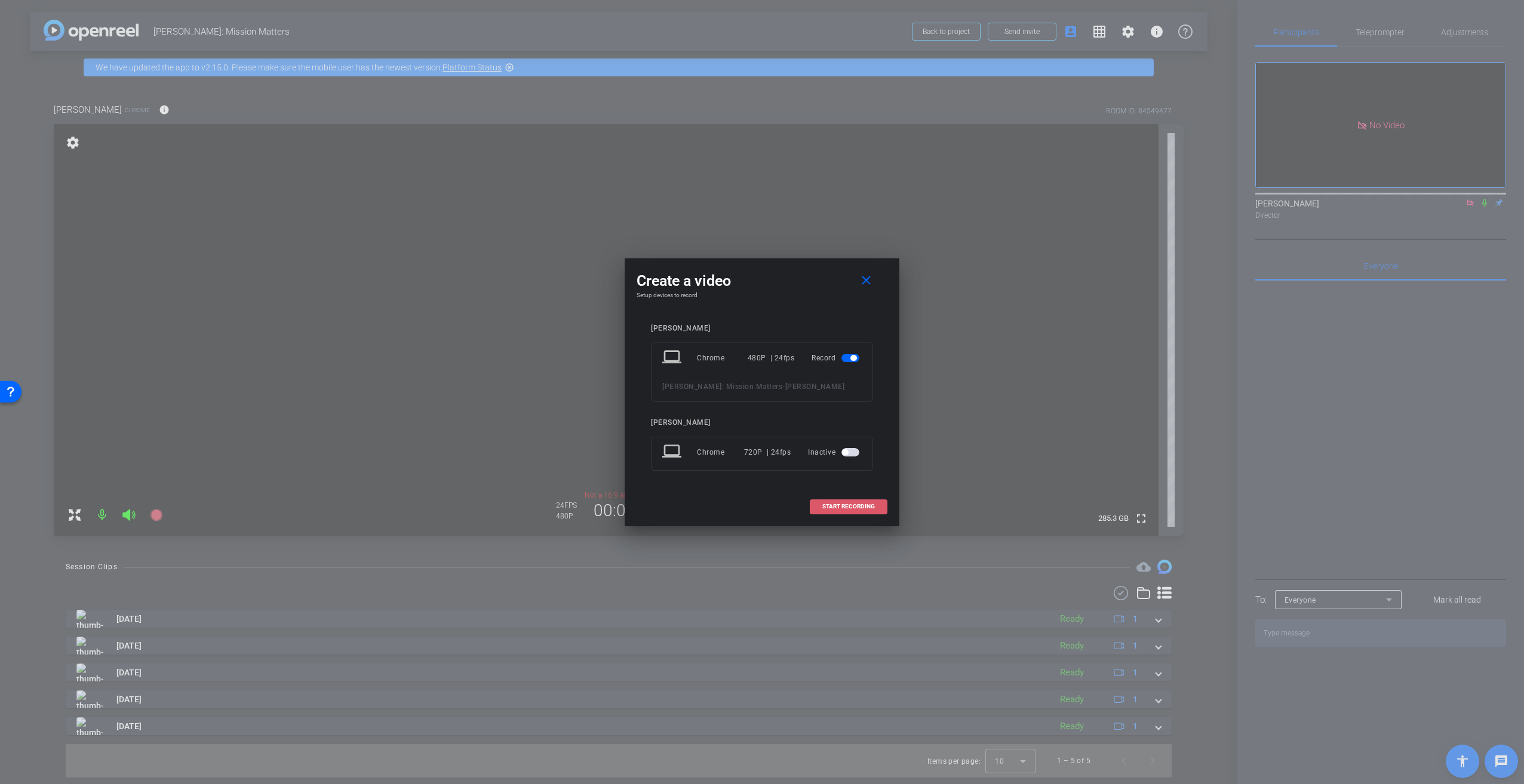
click at [838, 507] on span "START RECORDING" at bounding box center [849, 507] width 53 height 6
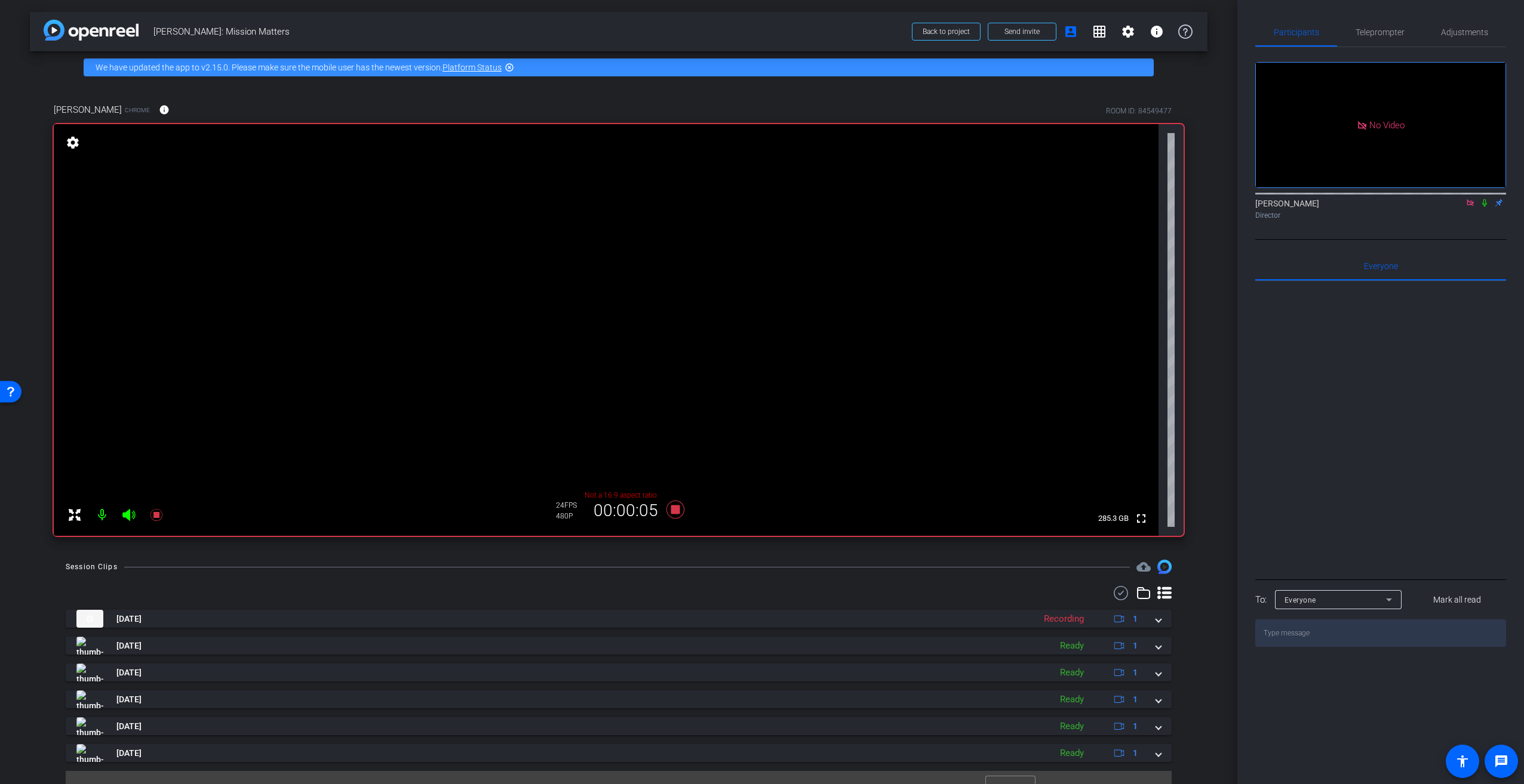
click at [1484, 207] on icon at bounding box center [1484, 203] width 10 height 8
click at [1427, 240] on div "No Video [PERSON_NAME] Director" at bounding box center [1380, 144] width 251 height 193
click at [671, 512] on icon at bounding box center [675, 509] width 18 height 18
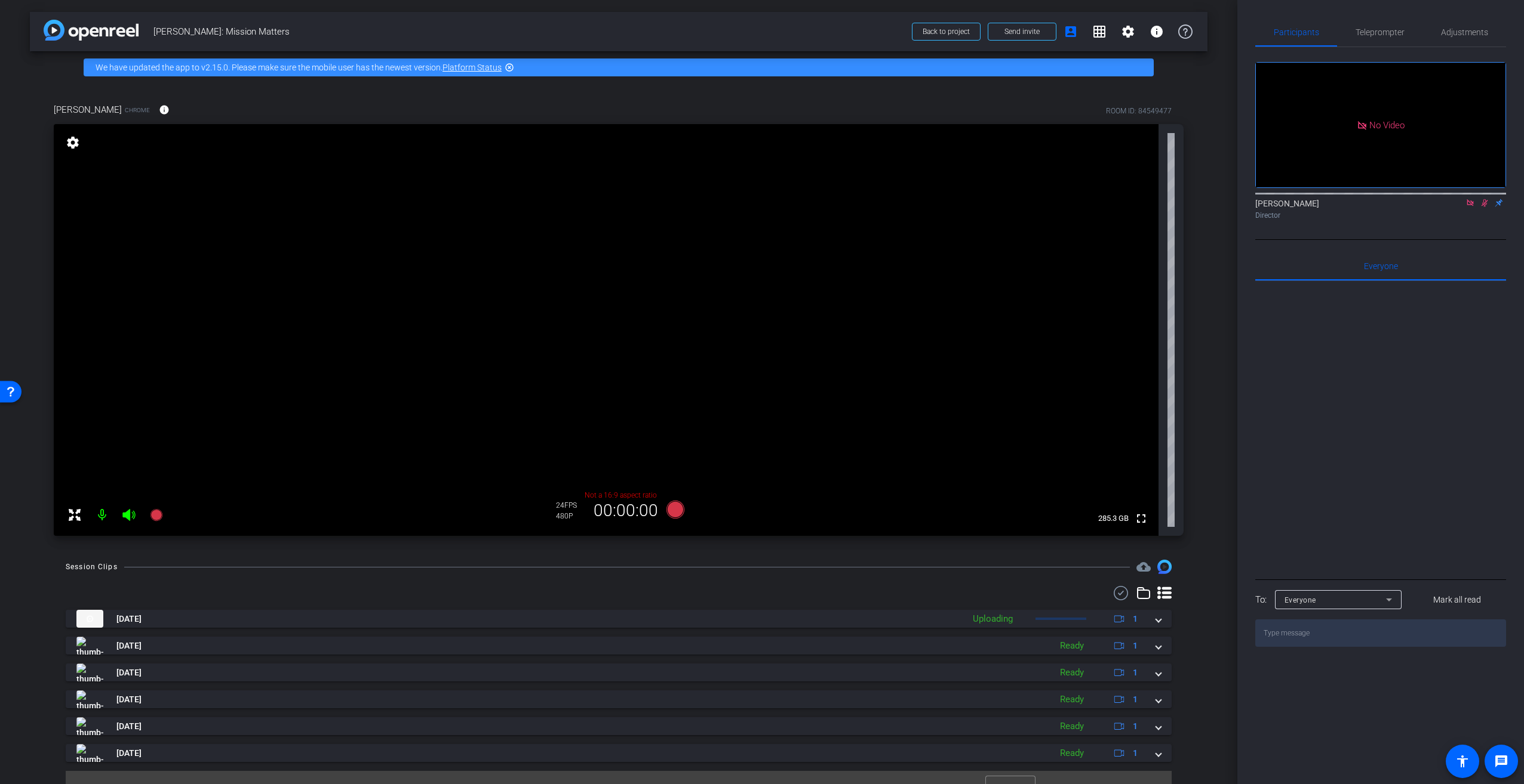
click at [1486, 207] on icon at bounding box center [1484, 203] width 10 height 8
click at [1468, 207] on icon at bounding box center [1469, 203] width 10 height 8
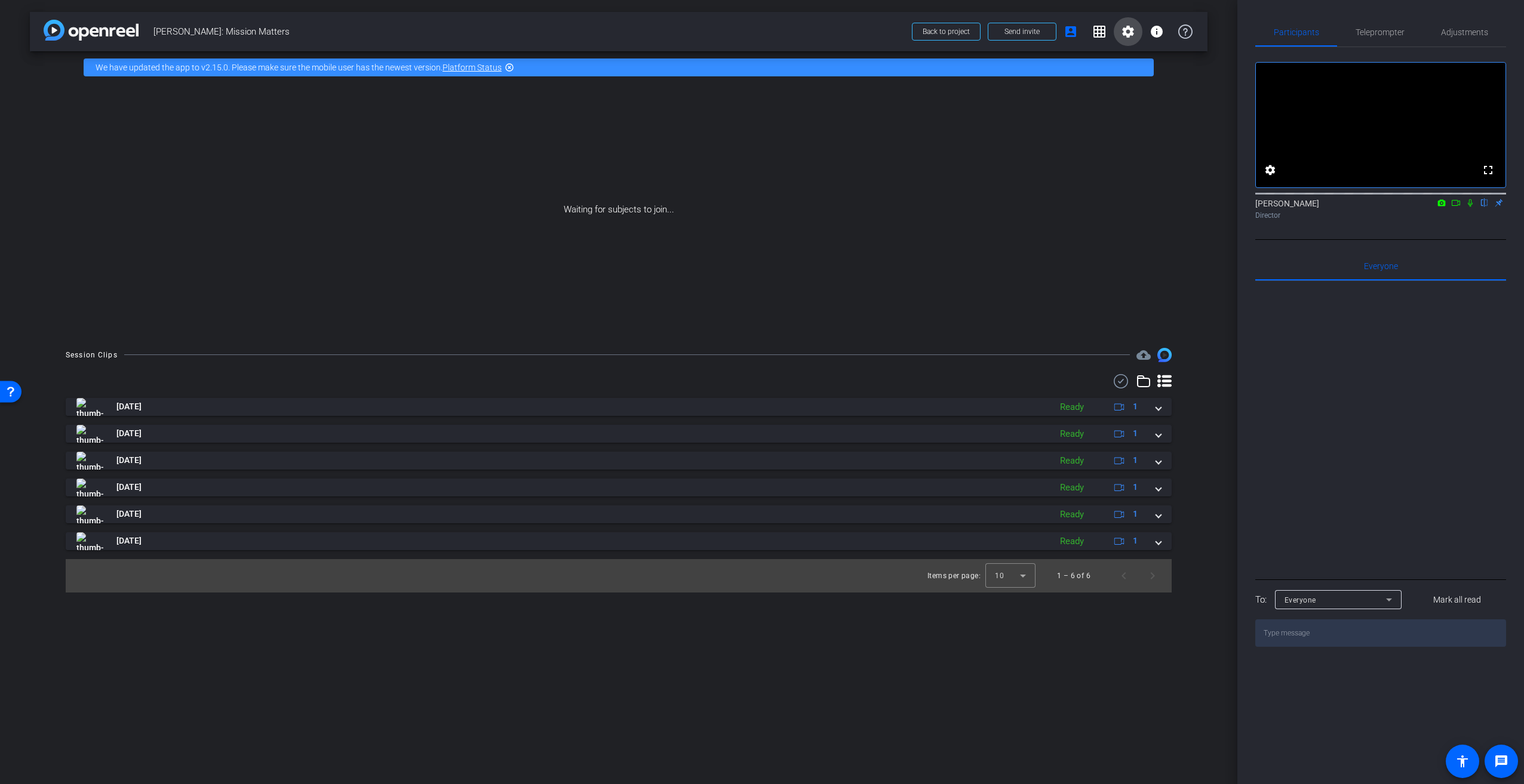
click at [1127, 33] on mat-icon "settings" at bounding box center [1128, 32] width 14 height 14
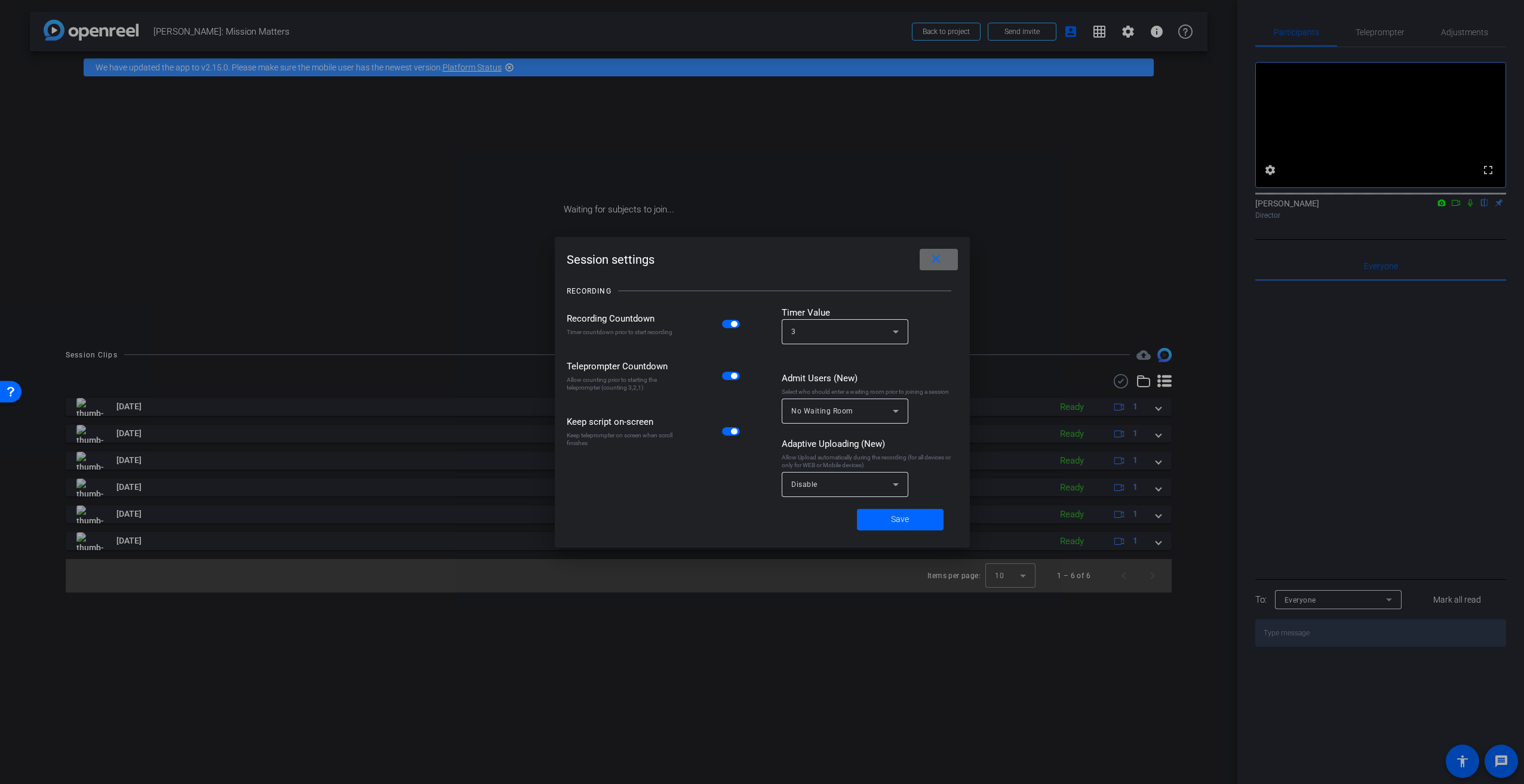
click at [940, 260] on mat-icon "close" at bounding box center [935, 259] width 15 height 15
